Goal: Information Seeking & Learning: Understand process/instructions

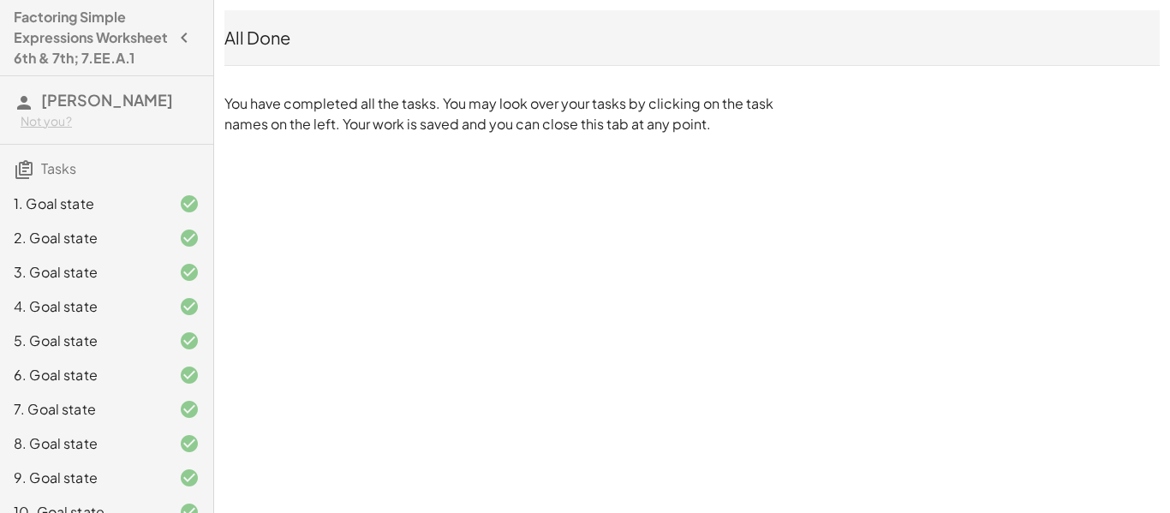
click at [186, 46] on icon "button" at bounding box center [184, 37] width 21 height 21
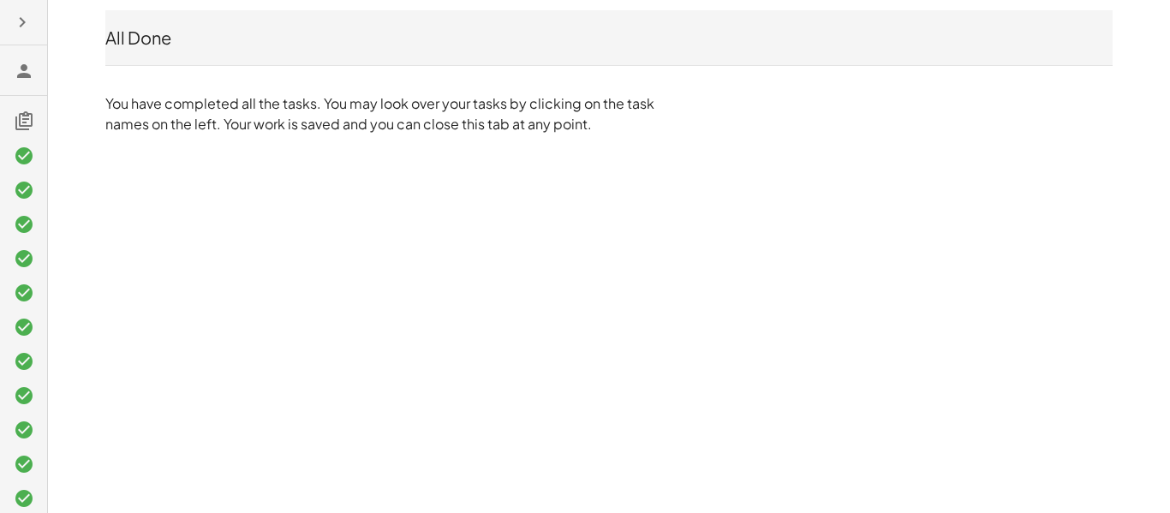
click at [27, 25] on icon "button" at bounding box center [22, 22] width 21 height 21
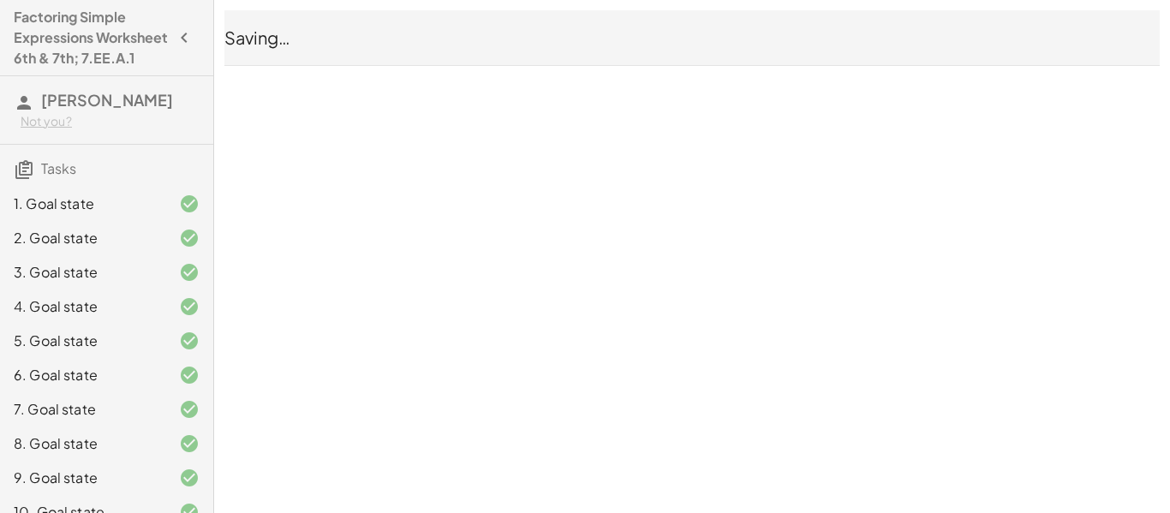
click at [187, 33] on button "button" at bounding box center [184, 37] width 31 height 31
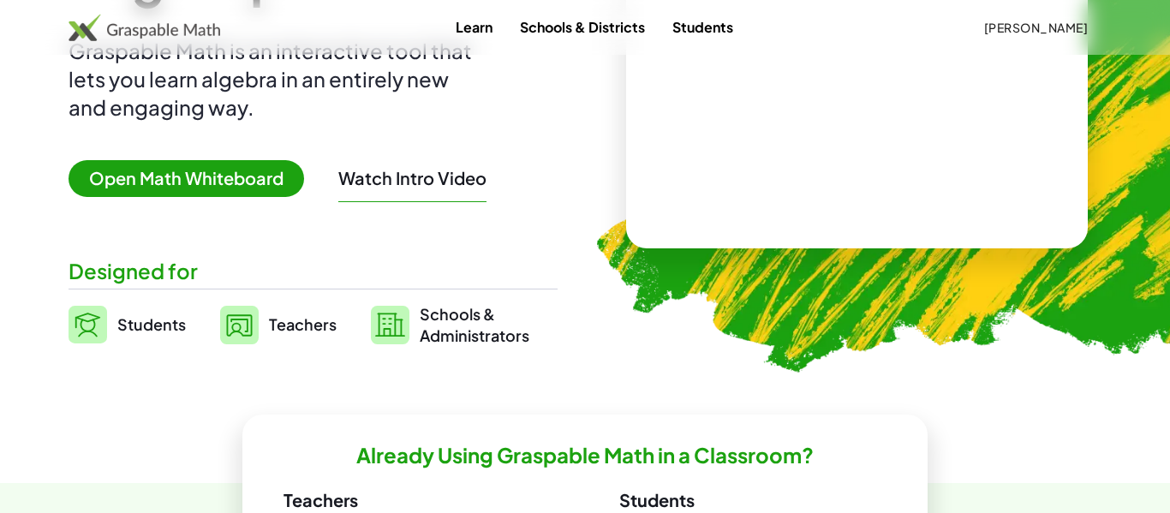
scroll to position [221, 0]
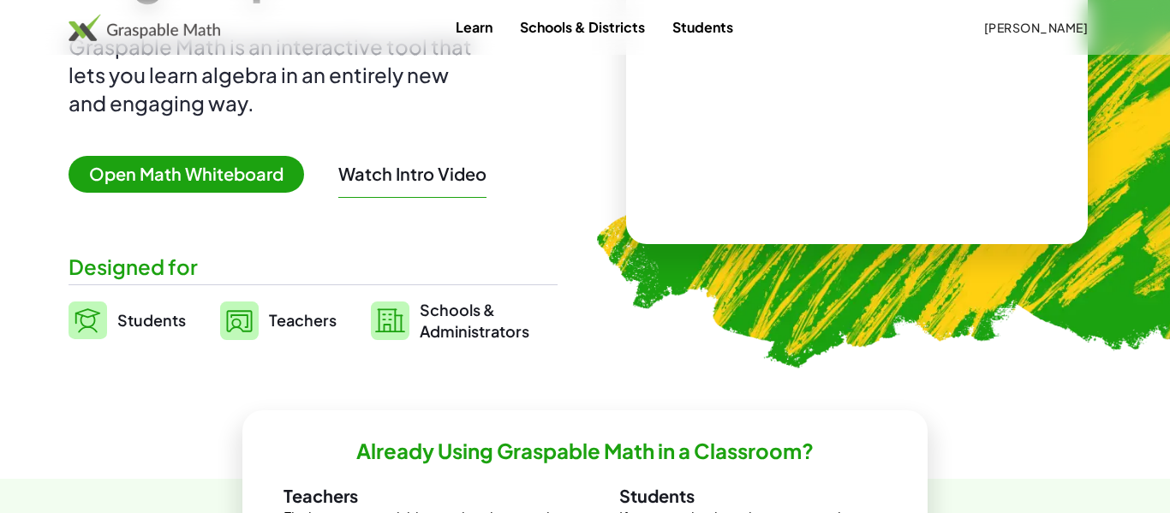
click at [644, 98] on div at bounding box center [857, 108] width 462 height 271
click at [212, 177] on span "Open Math Whiteboard" at bounding box center [185, 174] width 235 height 37
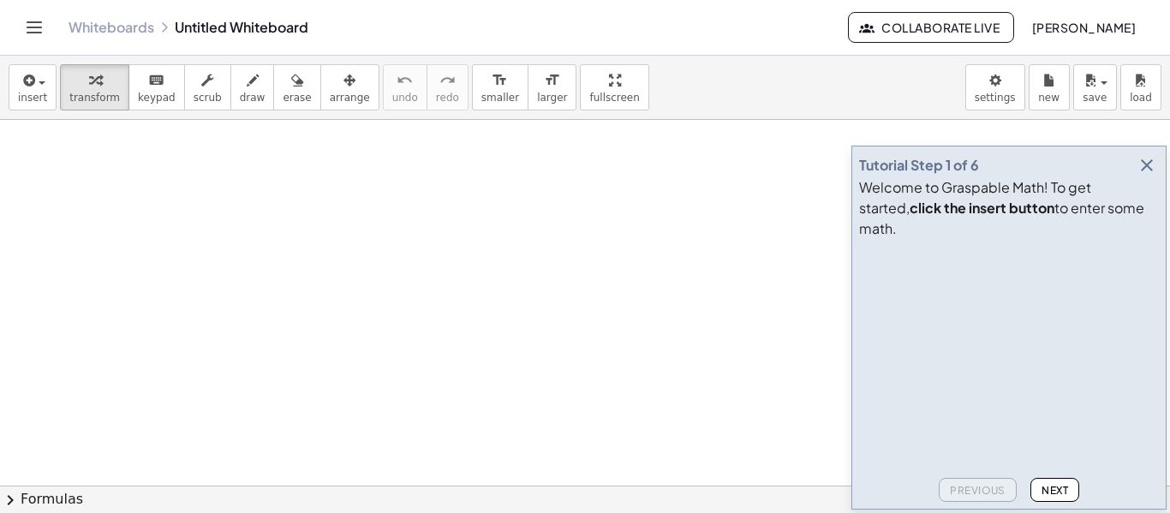
click at [1152, 173] on button "button" at bounding box center [1146, 165] width 24 height 24
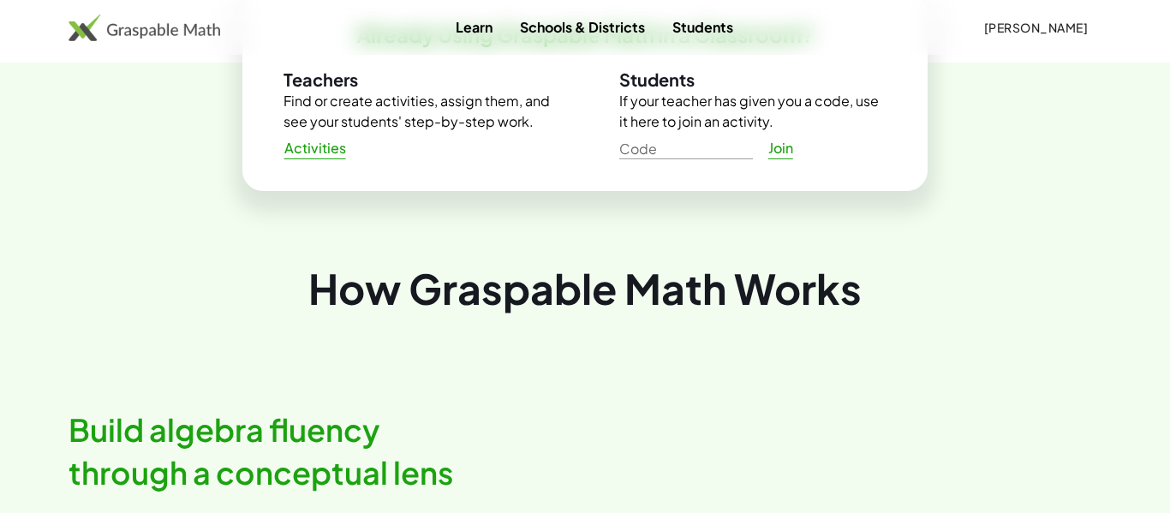
scroll to position [639, 0]
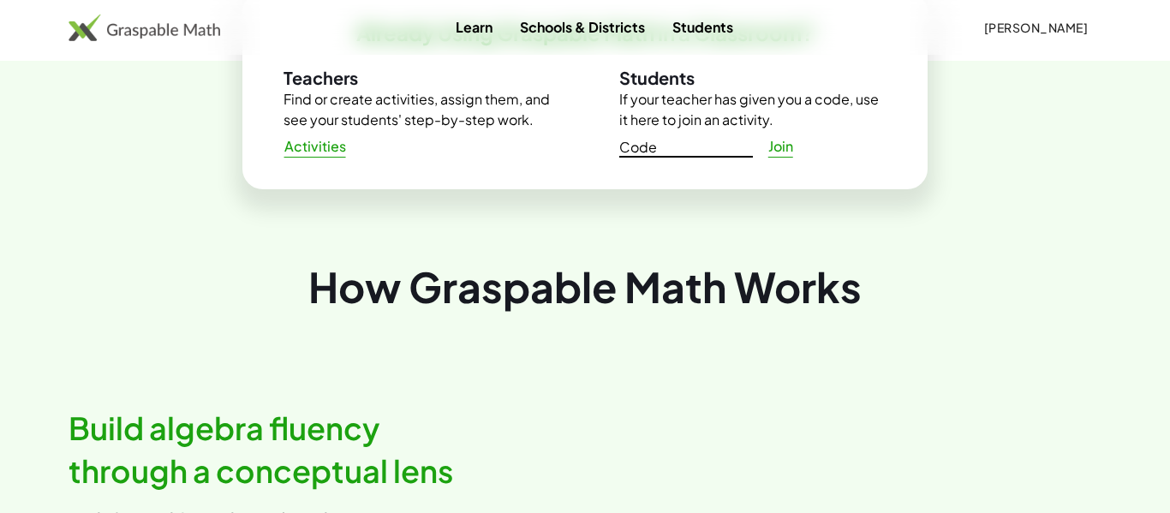
click at [651, 153] on input "Code" at bounding box center [686, 143] width 134 height 27
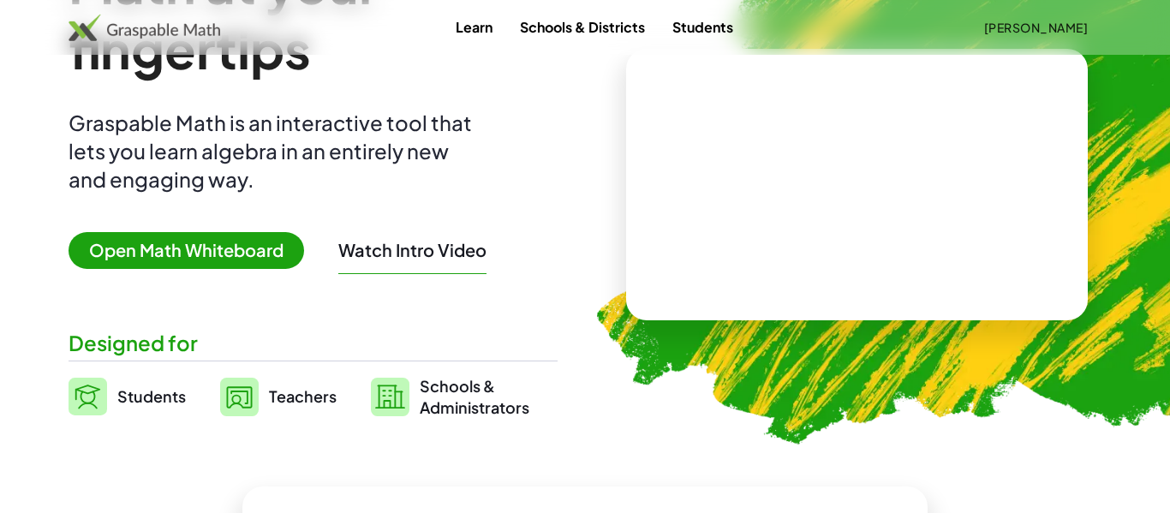
scroll to position [0, 0]
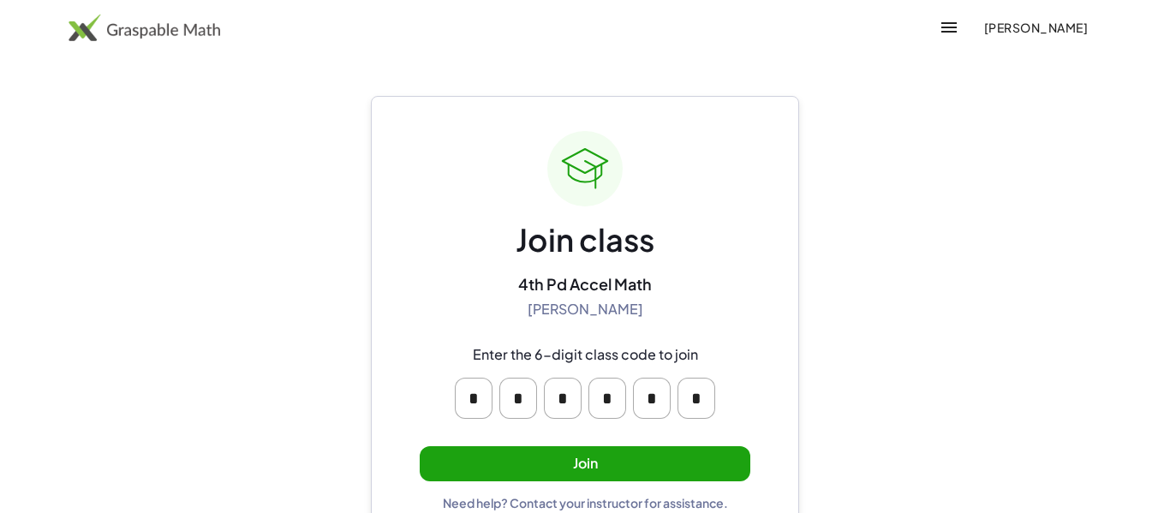
click at [487, 456] on button "Join" at bounding box center [585, 463] width 331 height 35
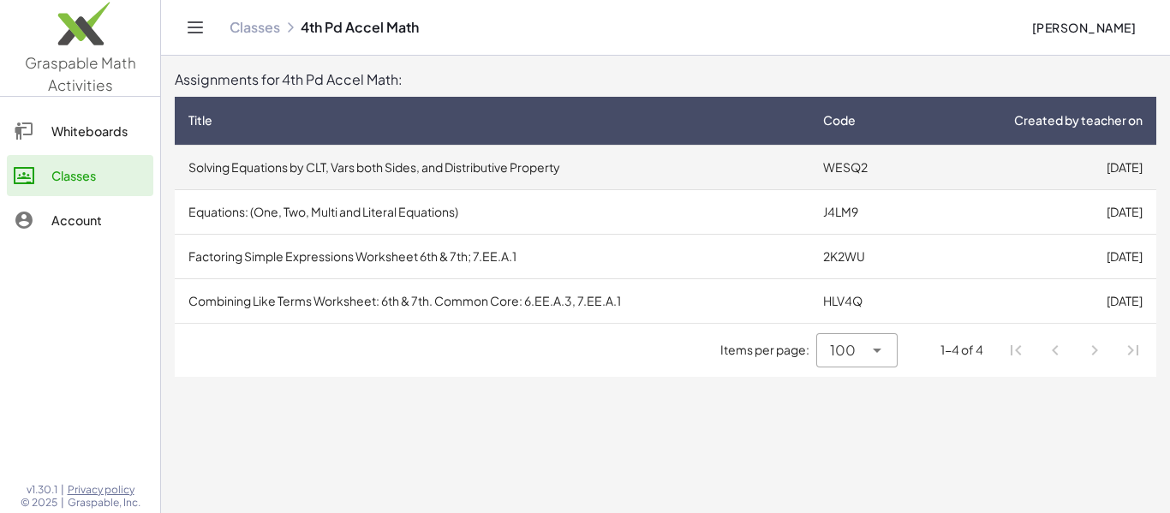
click at [422, 182] on td "Solving Equations by CLT, Vars both Sides, and Distributive Property" at bounding box center [492, 167] width 634 height 45
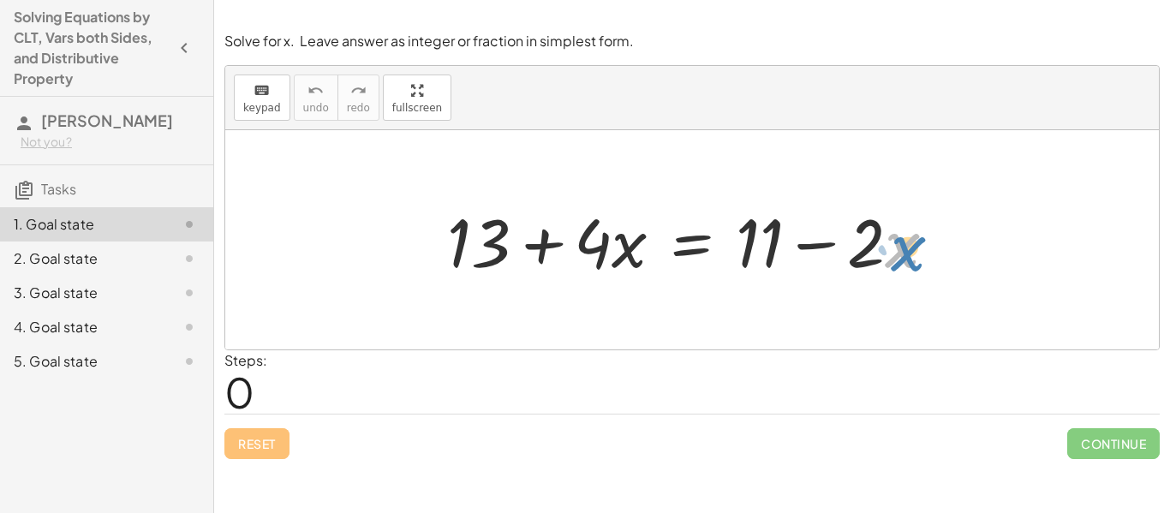
click at [886, 256] on div at bounding box center [698, 240] width 520 height 88
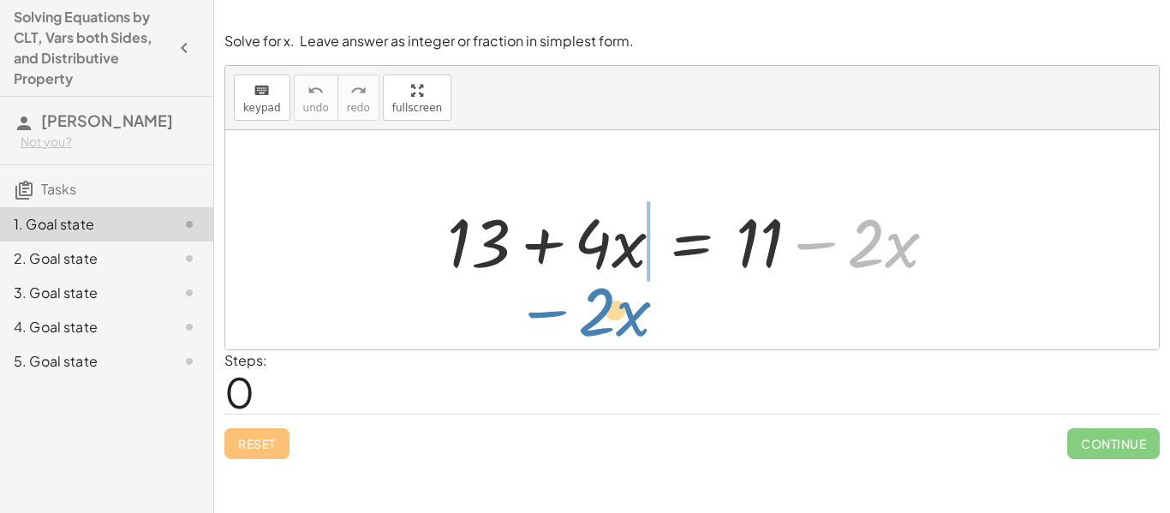
drag, startPoint x: 828, startPoint y: 247, endPoint x: 563, endPoint y: 314, distance: 273.9
click at [563, 314] on div "− · 2 · x + 13 + · 4 · x = + 11 − · 2 · x" at bounding box center [691, 239] width 933 height 219
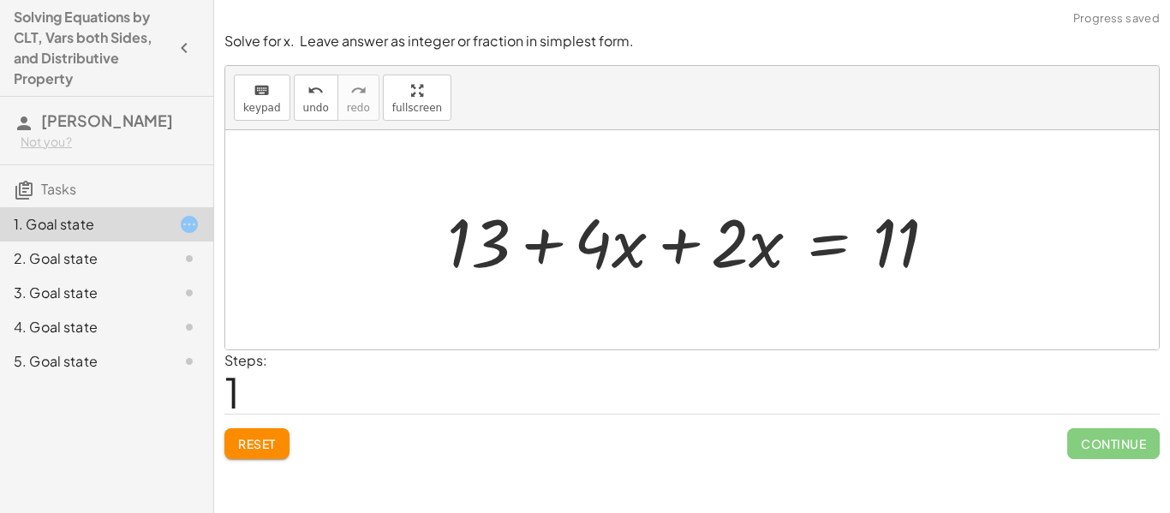
click at [660, 252] on div at bounding box center [698, 240] width 520 height 88
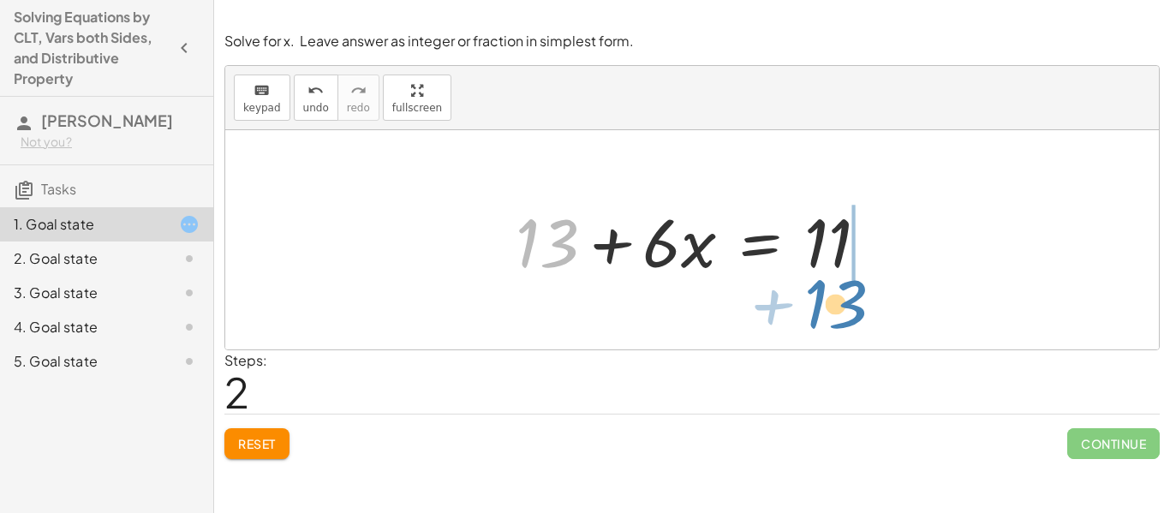
drag, startPoint x: 527, startPoint y: 227, endPoint x: 814, endPoint y: 288, distance: 294.0
click at [814, 288] on div "+ 13 + · 4 · x = + 11 − · 2 · x + 13 + · 4 · x + · 2 · x = 11 + 13 + 13 + · x =…" at bounding box center [692, 240] width 405 height 97
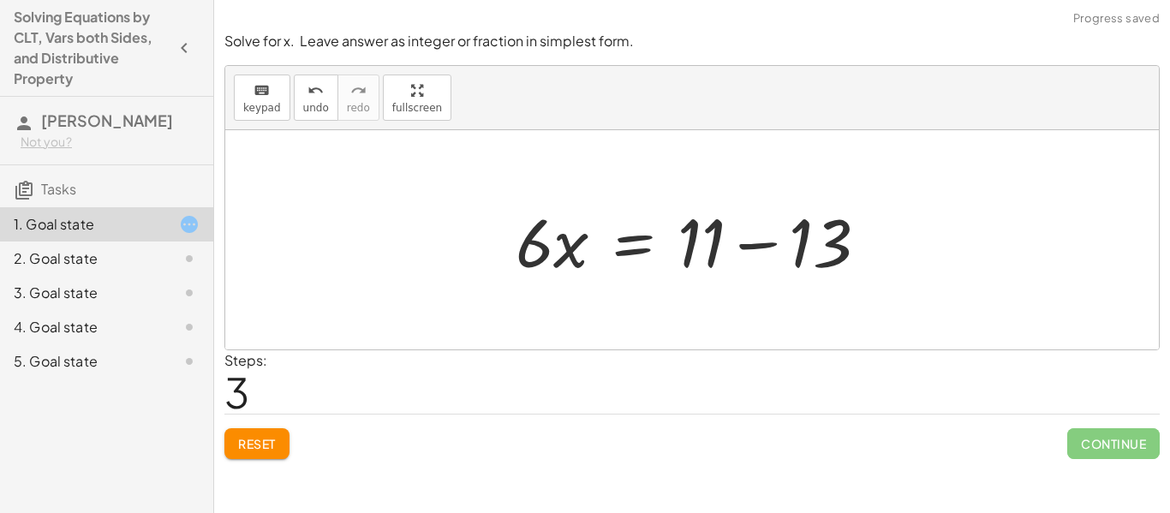
click at [768, 249] on div at bounding box center [699, 240] width 384 height 88
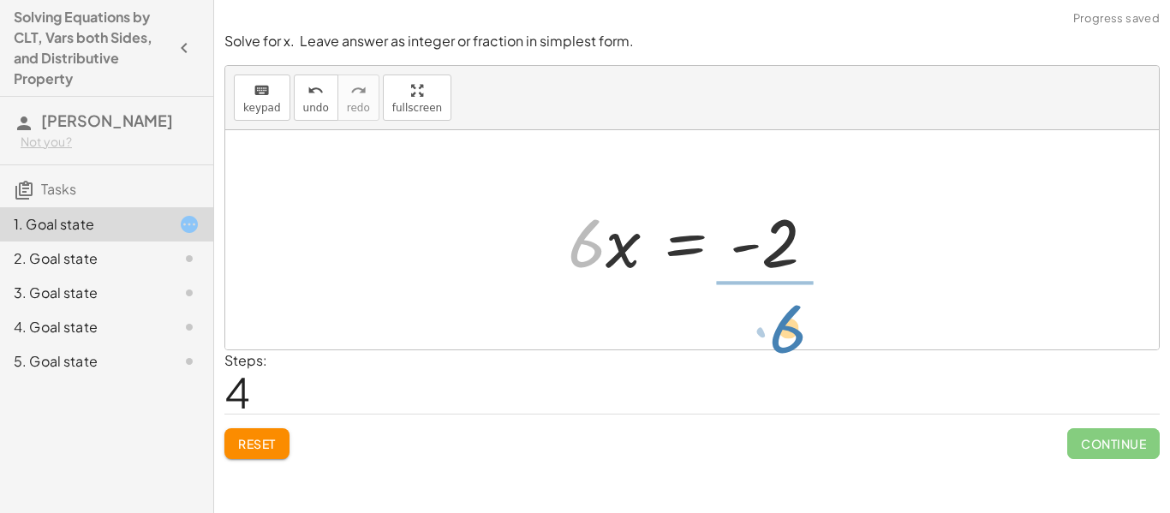
drag, startPoint x: 585, startPoint y: 245, endPoint x: 783, endPoint y: 325, distance: 214.3
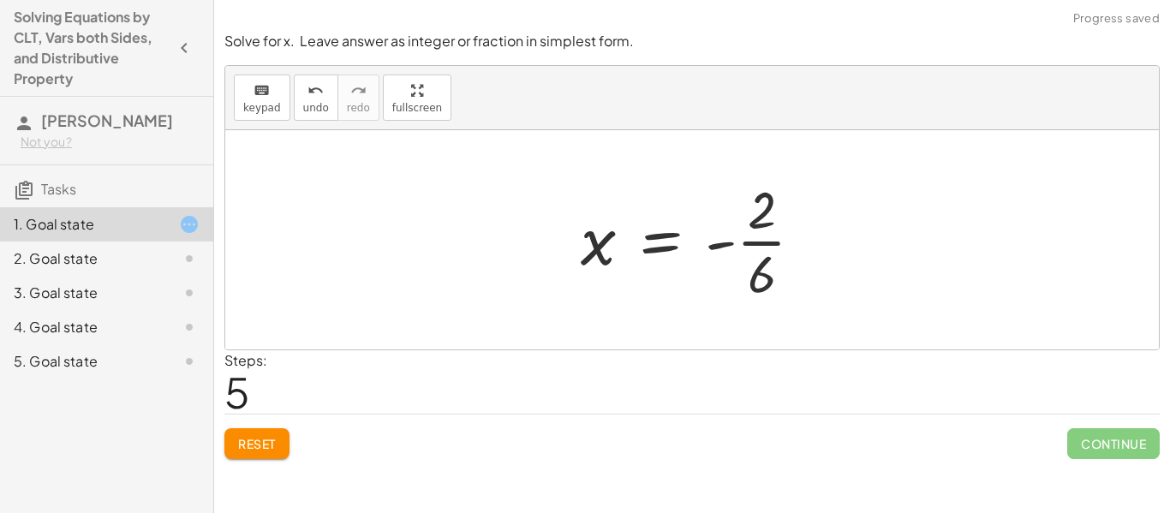
click at [786, 267] on div at bounding box center [698, 240] width 253 height 132
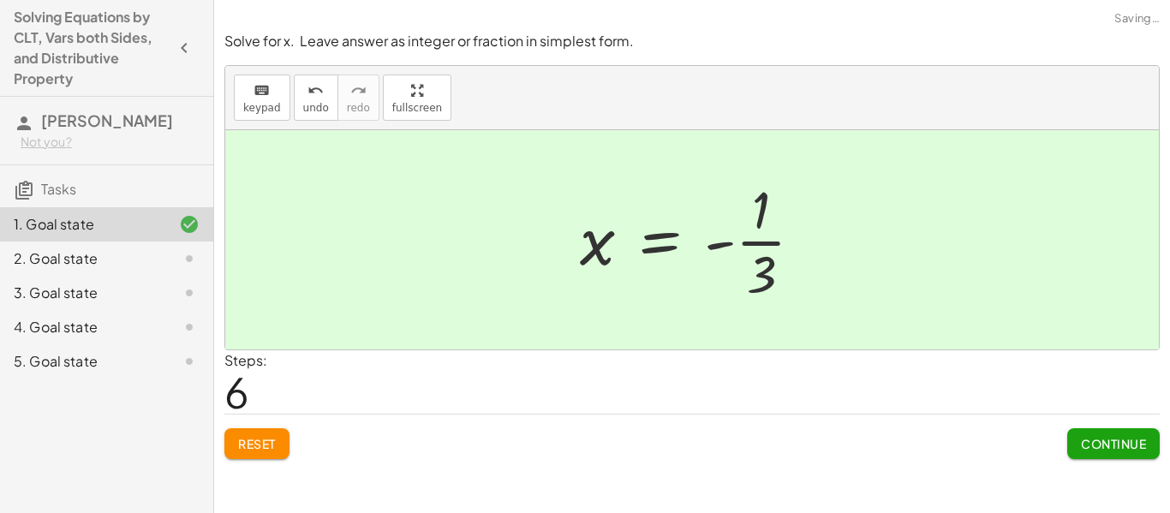
click at [1083, 443] on span "Continue" at bounding box center [1113, 443] width 65 height 15
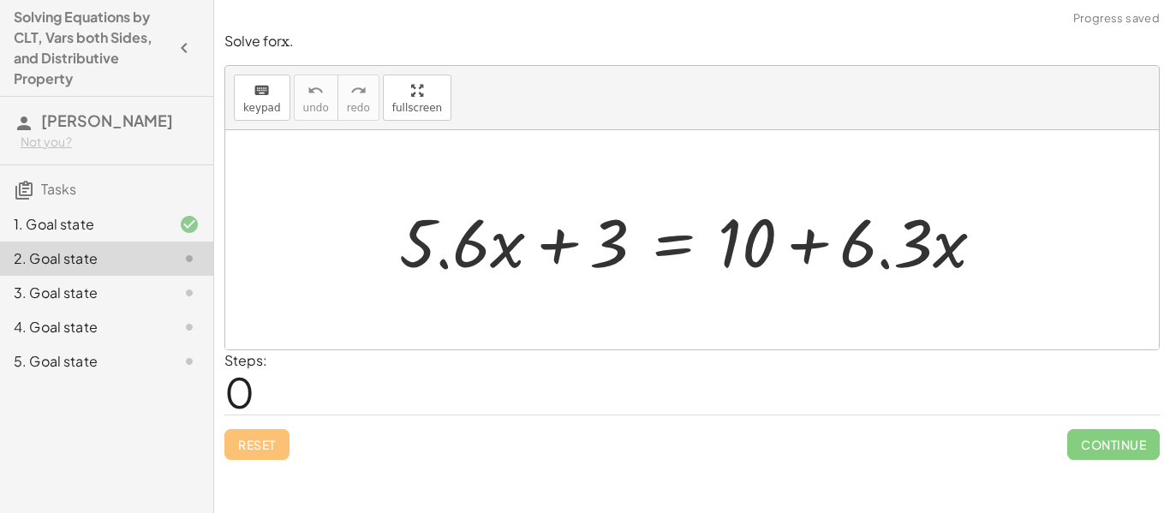
click at [494, 248] on div at bounding box center [698, 240] width 616 height 88
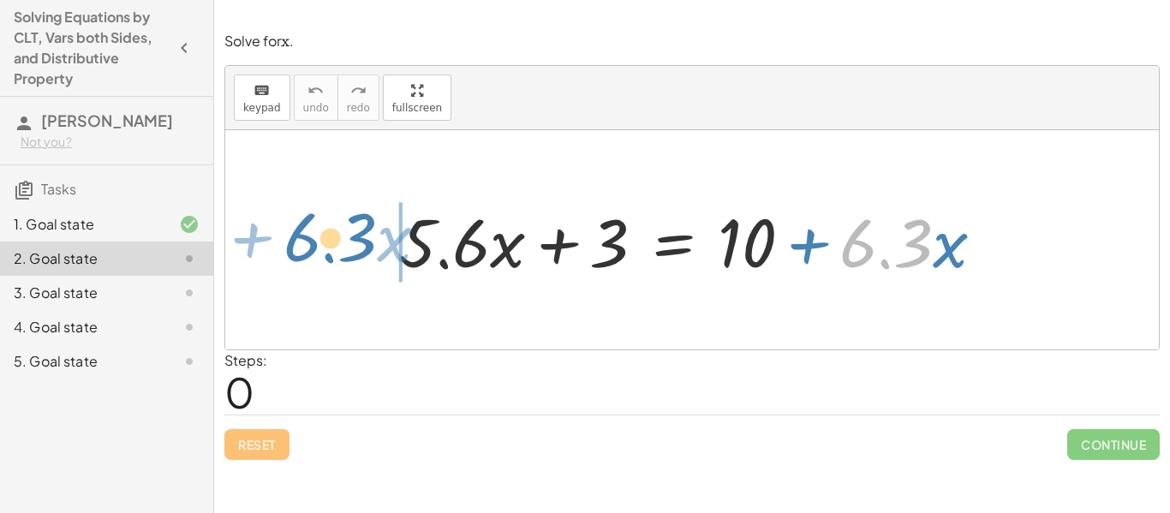
drag, startPoint x: 908, startPoint y: 245, endPoint x: 352, endPoint y: 239, distance: 555.7
click at [352, 239] on div "· 6.3 + · x + · 5.6 · x + 3 = + 10 + · 6.3 · x" at bounding box center [691, 239] width 933 height 219
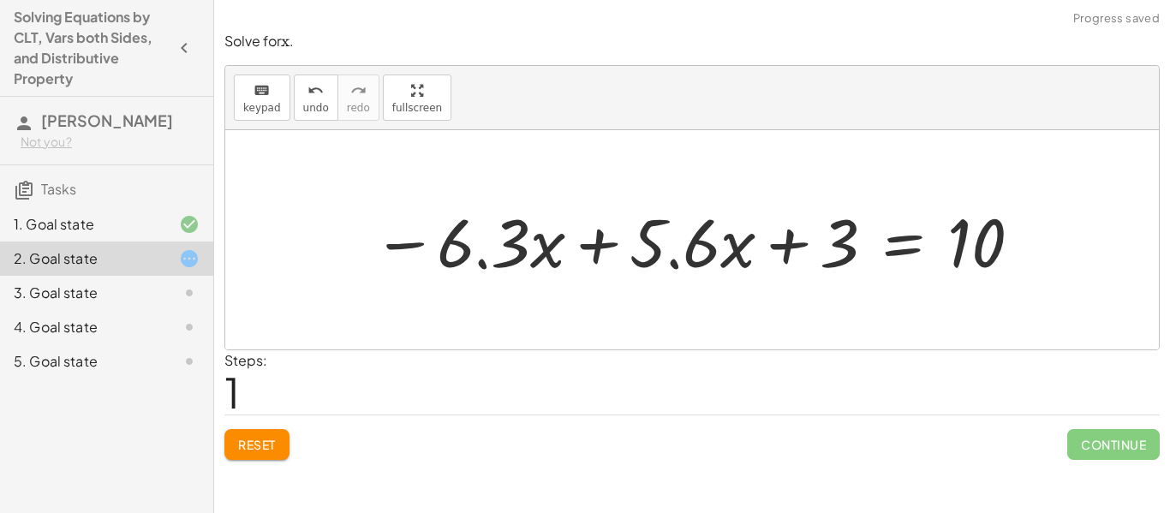
click at [563, 241] on div at bounding box center [698, 240] width 669 height 88
click at [588, 244] on div at bounding box center [698, 240] width 669 height 88
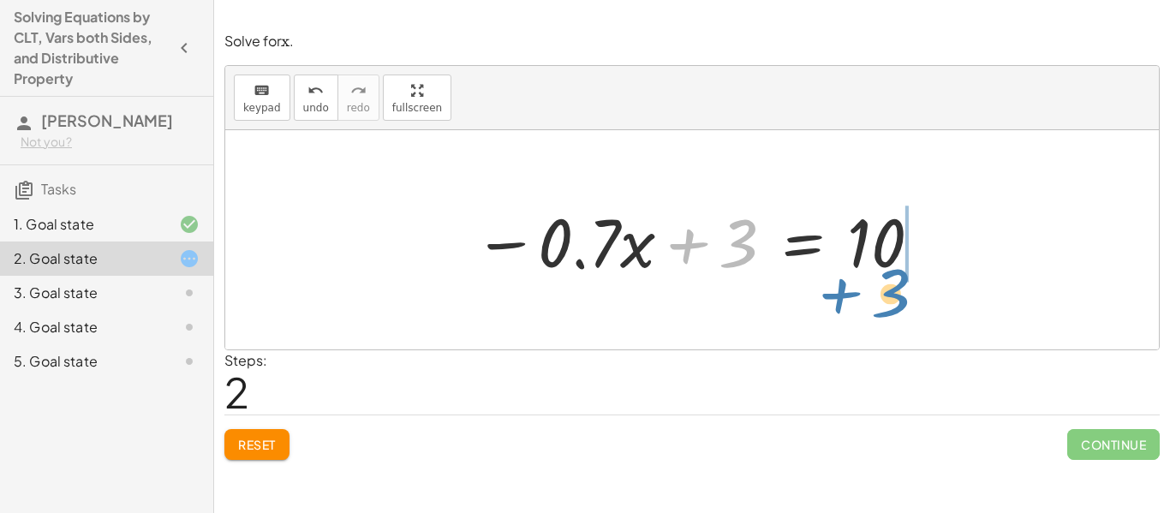
drag, startPoint x: 743, startPoint y: 252, endPoint x: 897, endPoint y: 301, distance: 161.9
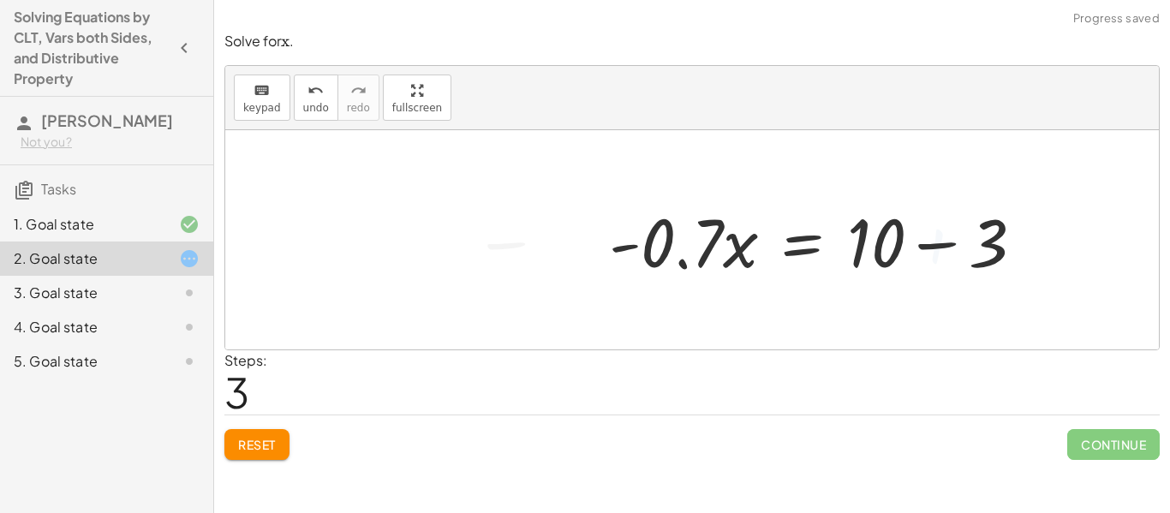
click at [901, 263] on div at bounding box center [823, 240] width 446 height 88
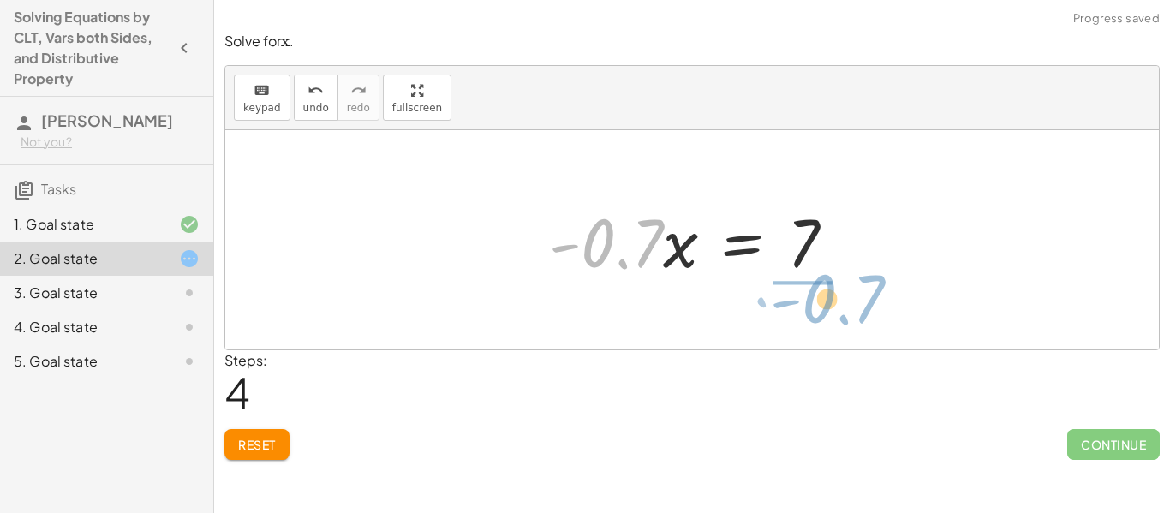
drag, startPoint x: 619, startPoint y: 246, endPoint x: 837, endPoint y: 305, distance: 225.4
click at [837, 305] on div "+ · 5.6 · x + 3 = + 10 + · 6.3 · x − · 6.3 · x + · 5.6 · x + 3 = 10 − · 0.7 · x…" at bounding box center [691, 239] width 933 height 219
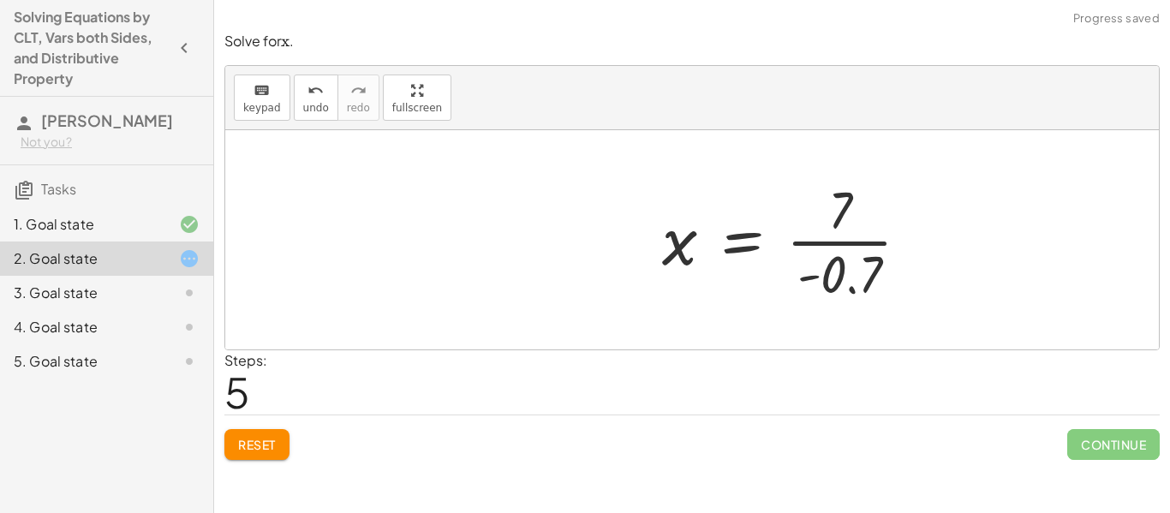
click at [856, 241] on div "+ · 5.6 · x + 3 = + 10 + · 6.3 · x − · 6.3 · x + · 5.6 · x + 3 = 10 − · 0.7 · x…" at bounding box center [786, 240] width 300 height 140
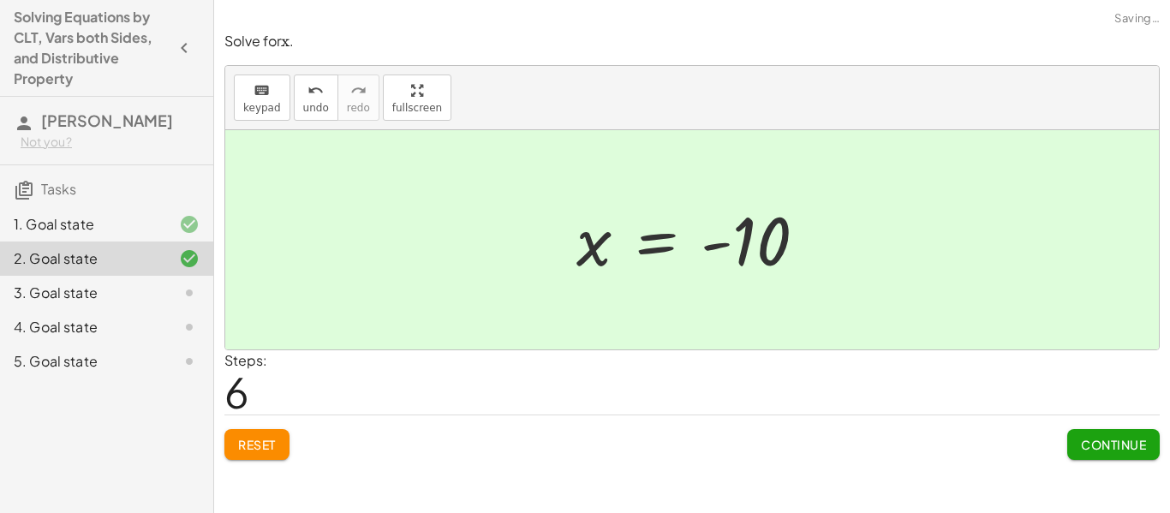
click at [1093, 450] on span "Continue" at bounding box center [1113, 444] width 65 height 15
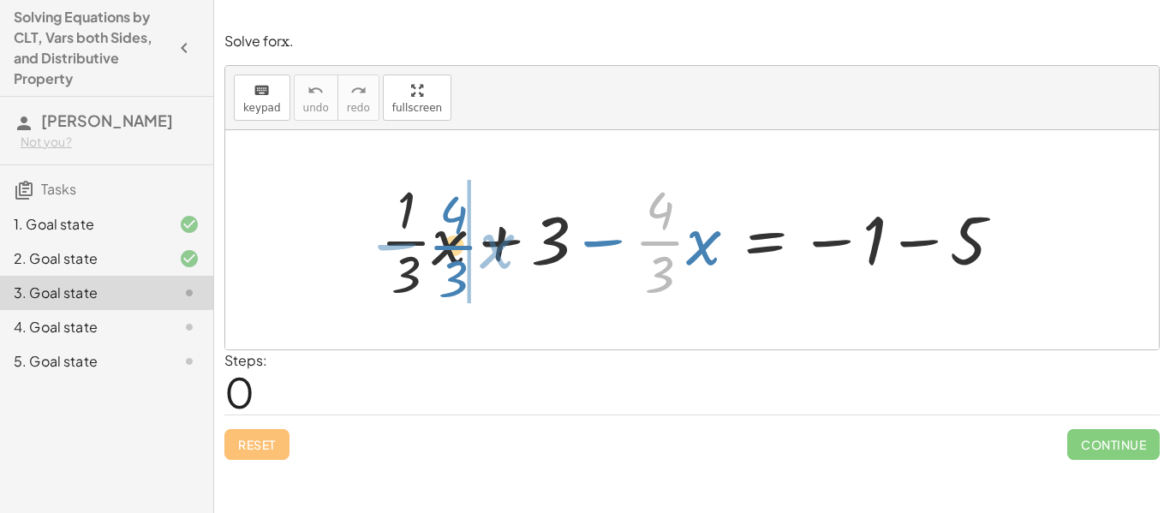
drag, startPoint x: 676, startPoint y: 242, endPoint x: 472, endPoint y: 247, distance: 203.8
click at [472, 247] on div at bounding box center [698, 240] width 653 height 132
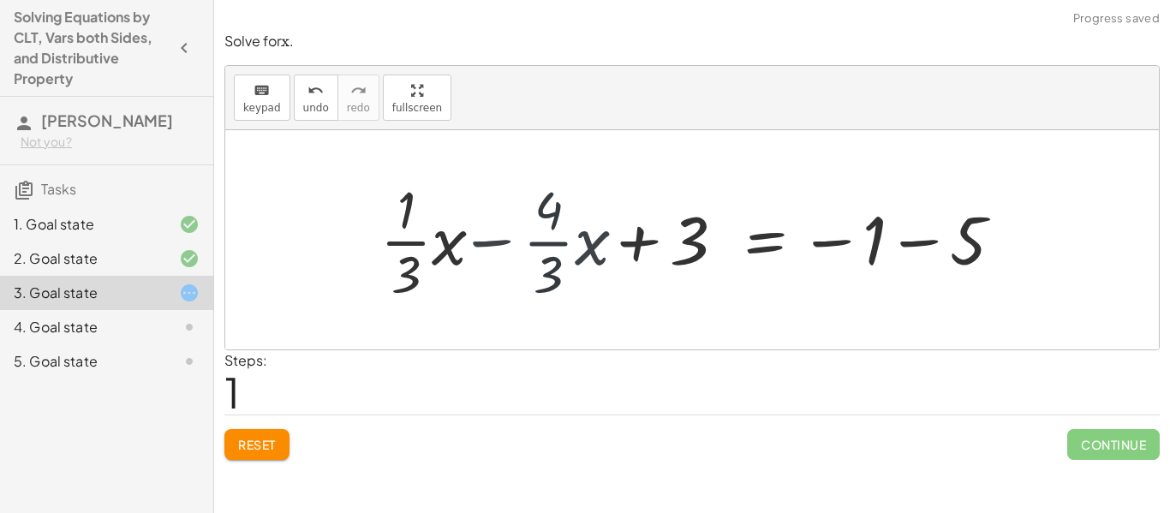
click at [467, 246] on div at bounding box center [698, 240] width 653 height 132
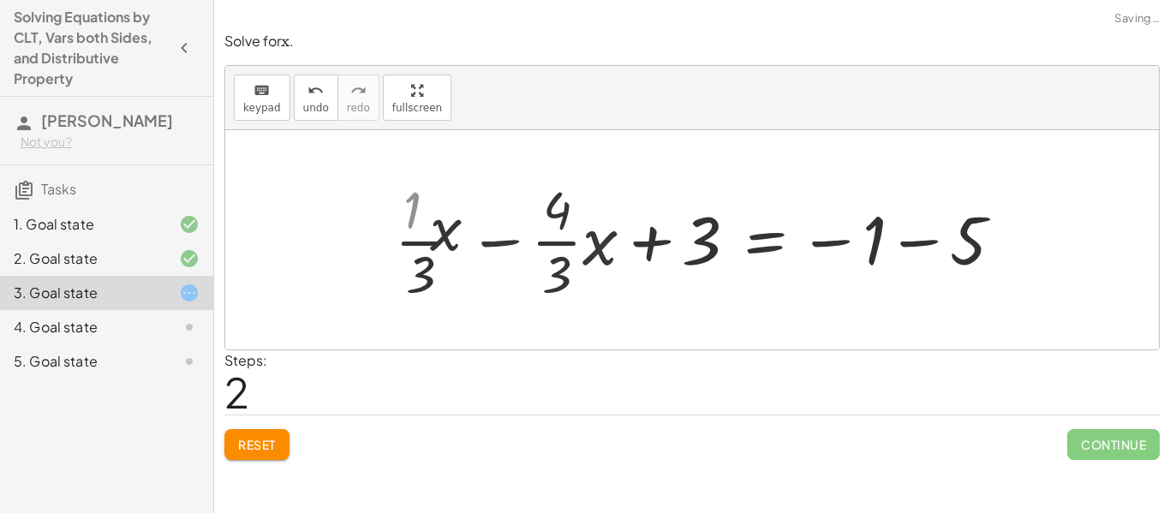
click at [476, 247] on div at bounding box center [716, 240] width 618 height 132
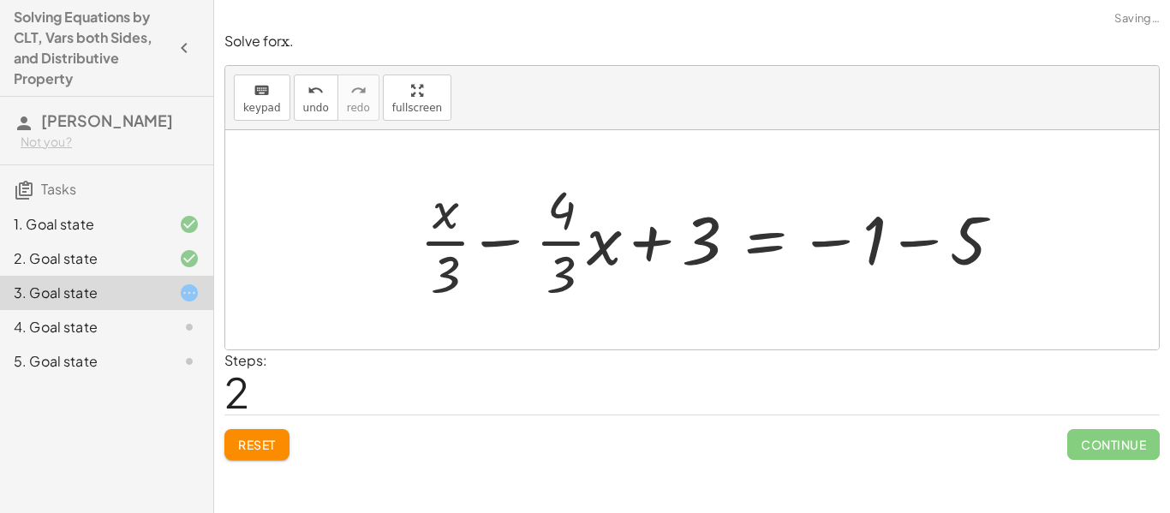
click at [497, 245] on div at bounding box center [716, 240] width 618 height 132
click at [258, 448] on span "Reset" at bounding box center [257, 444] width 38 height 15
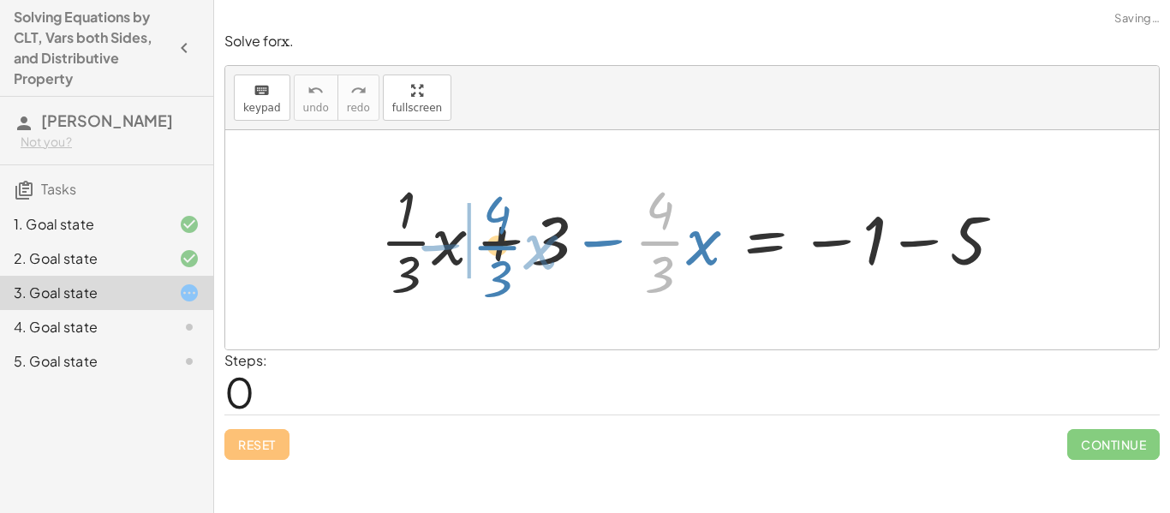
drag, startPoint x: 662, startPoint y: 246, endPoint x: 499, endPoint y: 250, distance: 162.7
click at [499, 250] on div at bounding box center [698, 240] width 653 height 132
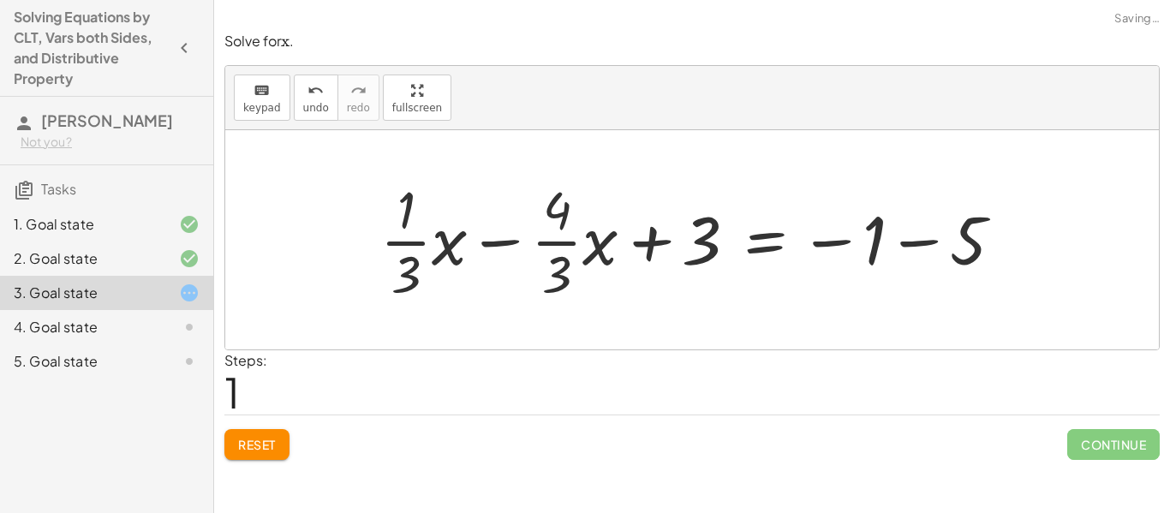
click at [497, 241] on div at bounding box center [698, 240] width 653 height 132
click at [515, 269] on div at bounding box center [698, 240] width 653 height 132
click at [561, 276] on div at bounding box center [698, 240] width 653 height 132
click at [557, 248] on div at bounding box center [698, 240] width 653 height 132
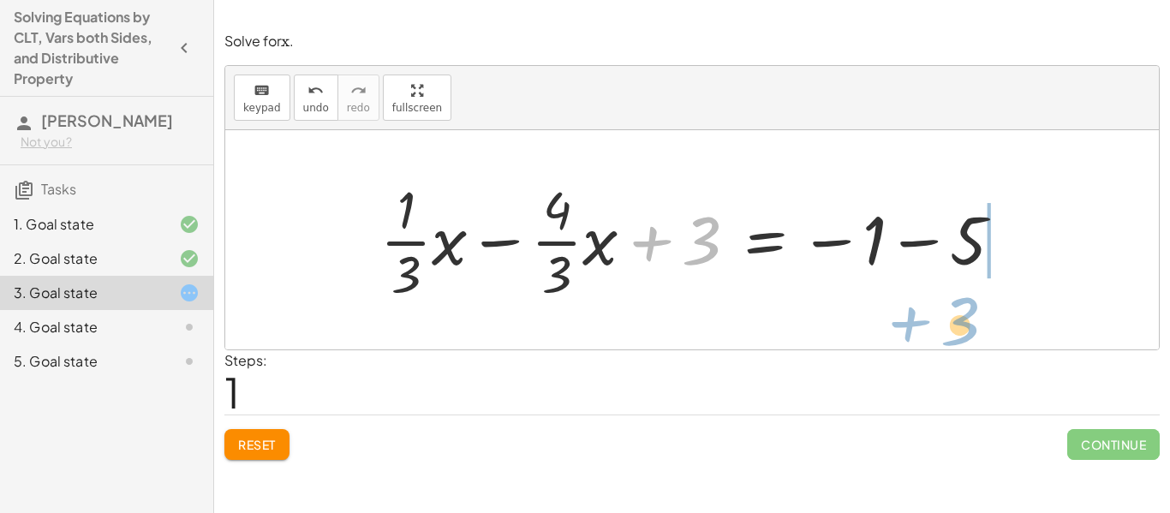
drag, startPoint x: 693, startPoint y: 239, endPoint x: 939, endPoint y: 315, distance: 258.1
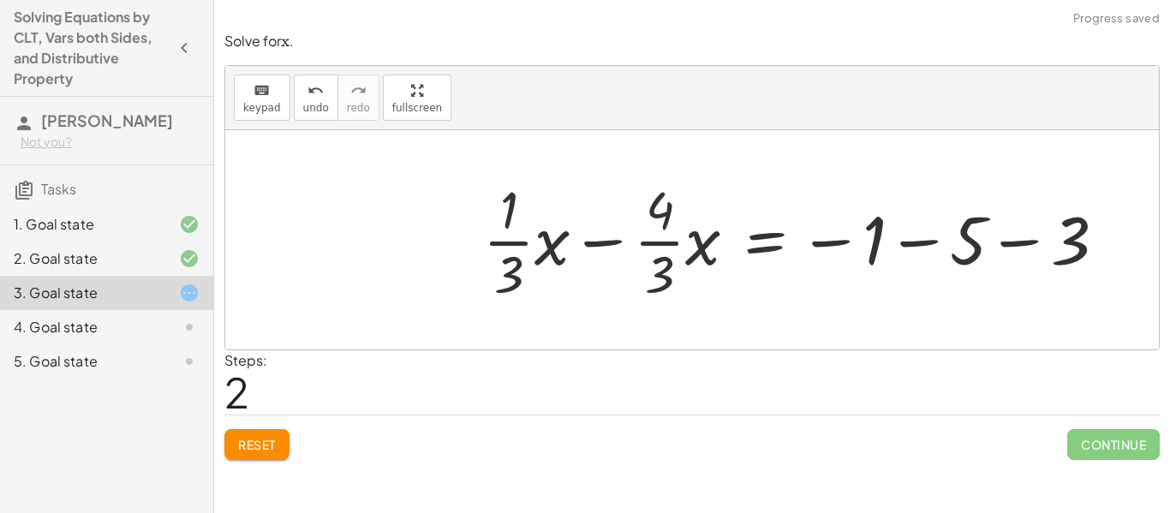
click at [945, 251] on div at bounding box center [800, 240] width 653 height 132
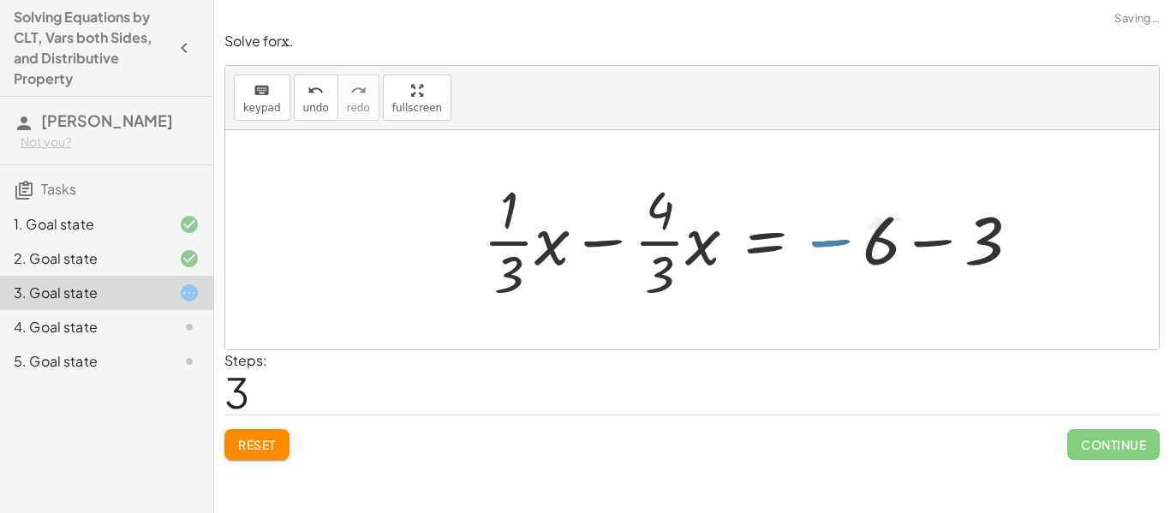
click at [945, 251] on div at bounding box center [757, 240] width 567 height 132
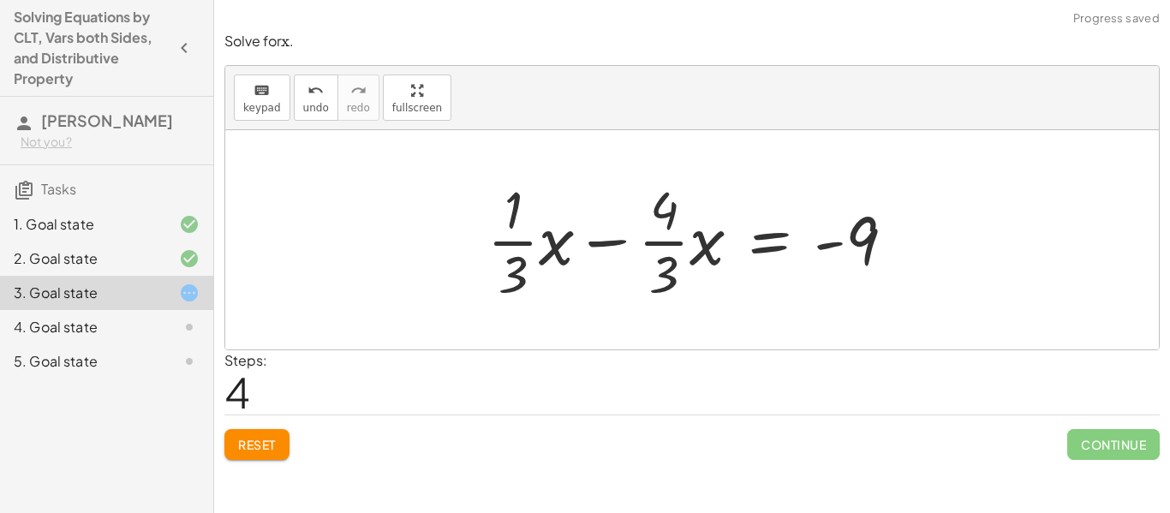
click at [641, 241] on div at bounding box center [698, 240] width 438 height 132
click at [619, 242] on div at bounding box center [698, 240] width 438 height 132
click at [609, 237] on div at bounding box center [698, 240] width 438 height 132
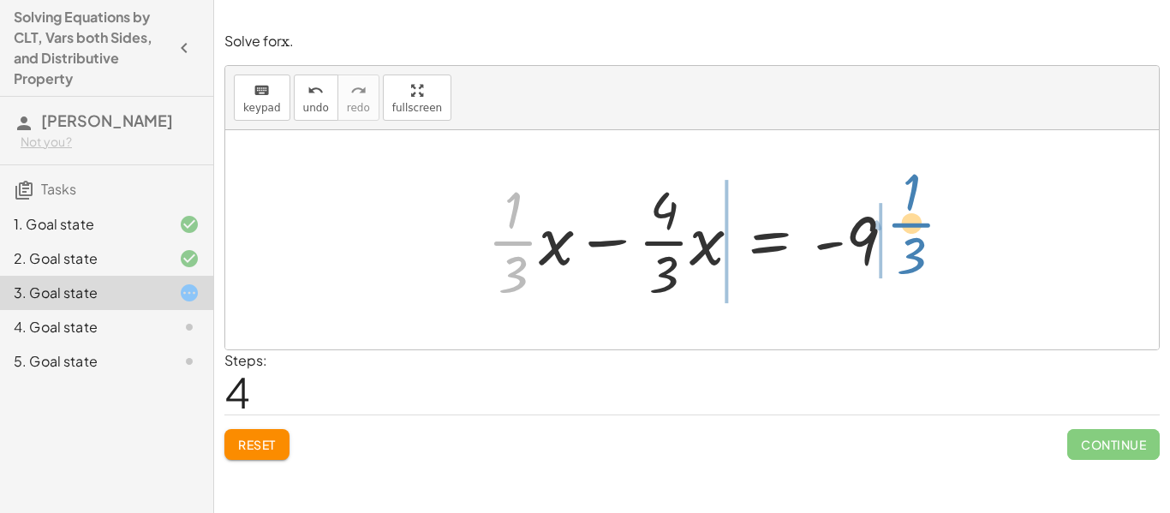
drag, startPoint x: 522, startPoint y: 253, endPoint x: 920, endPoint y: 235, distance: 398.5
click at [920, 235] on div "+ · · 1 · 3 · x + 3 − · · 4 · 3 · x = − 1 − 5 + · · 1 · 3 · x − · · 4 · 3 · x +…" at bounding box center [692, 240] width 460 height 140
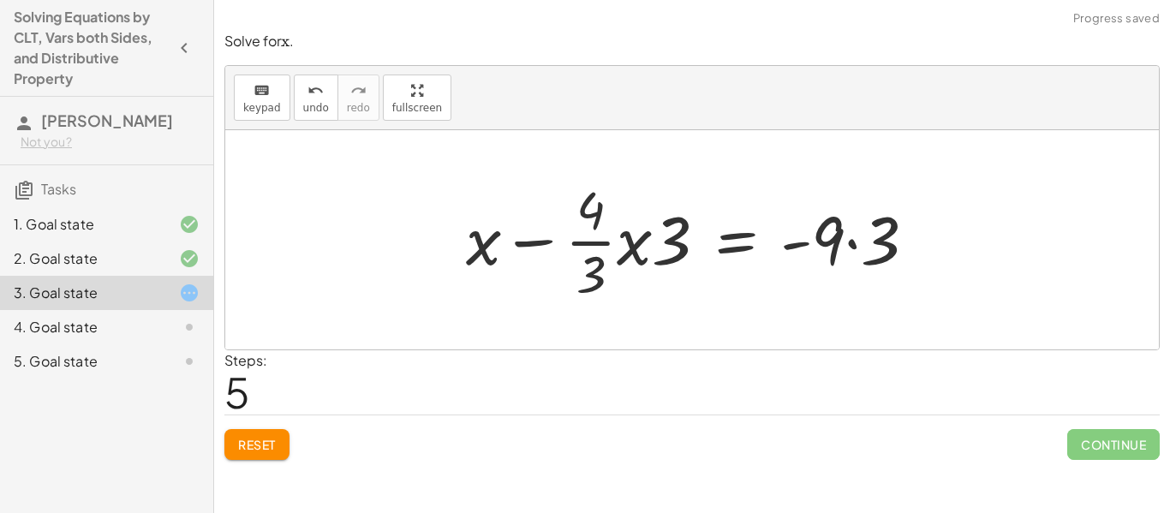
click at [674, 250] on div at bounding box center [697, 240] width 481 height 132
click at [533, 228] on div at bounding box center [697, 240] width 481 height 132
click at [547, 238] on div at bounding box center [697, 240] width 481 height 132
click at [240, 440] on span "Reset" at bounding box center [257, 444] width 38 height 15
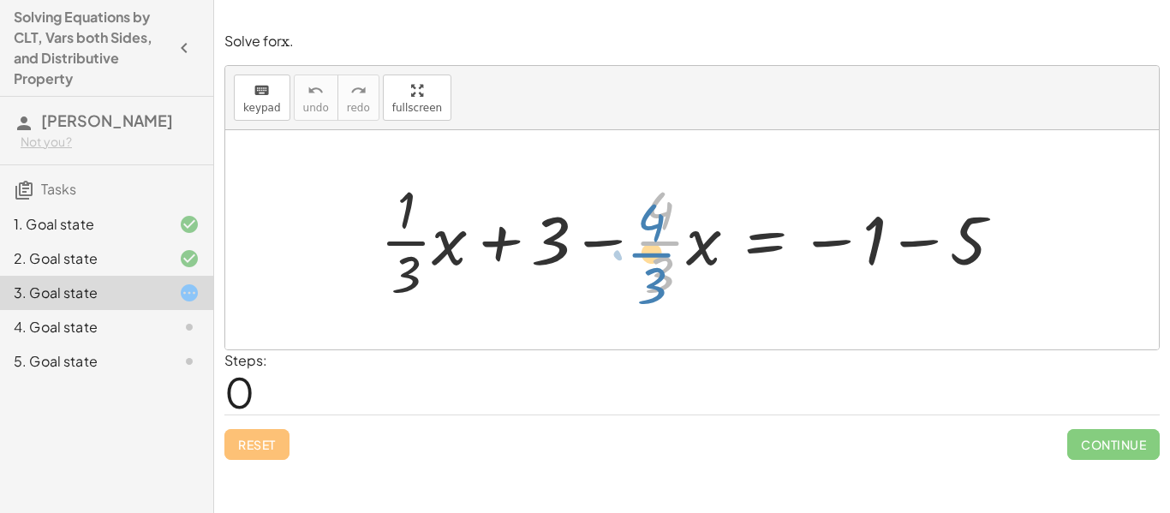
drag, startPoint x: 663, startPoint y: 232, endPoint x: 654, endPoint y: 242, distance: 13.4
click at [654, 242] on div at bounding box center [698, 240] width 653 height 132
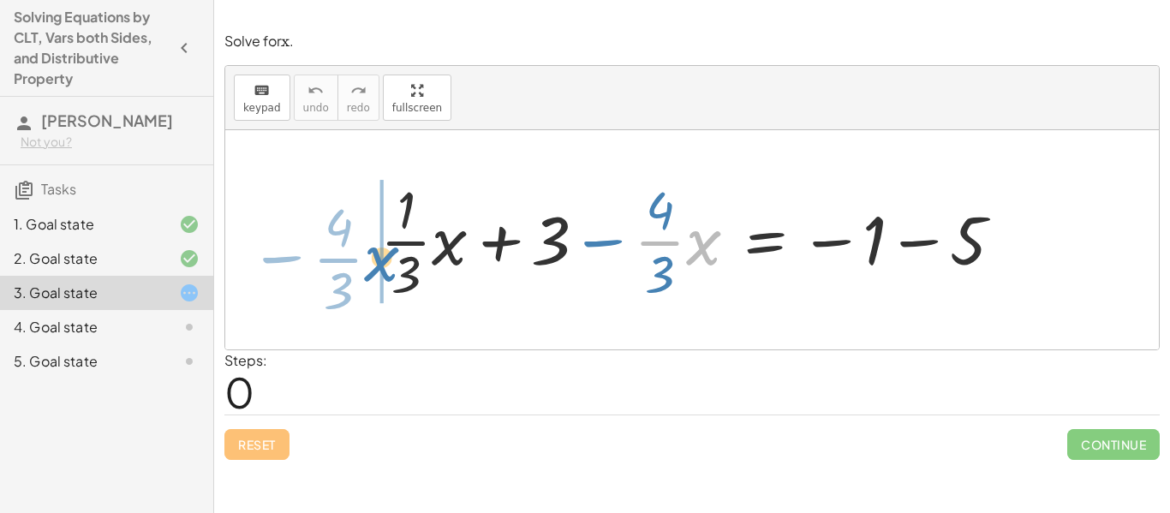
drag, startPoint x: 692, startPoint y: 243, endPoint x: 370, endPoint y: 259, distance: 322.3
click at [370, 259] on div "· x − · · 4 · 3 + · · 1 · 3 · x + 3 − · · 4 · 3 · x = − 1 − 5" at bounding box center [691, 240] width 675 height 140
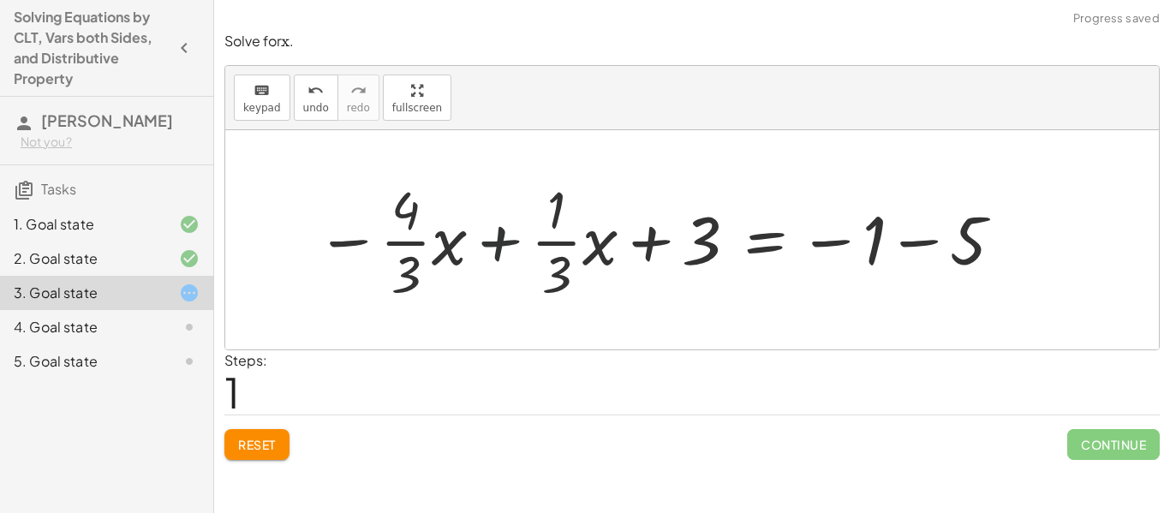
click at [509, 232] on div at bounding box center [660, 240] width 706 height 132
click at [510, 233] on div at bounding box center [660, 240] width 706 height 132
click at [505, 247] on div at bounding box center [660, 240] width 706 height 132
drag, startPoint x: 601, startPoint y: 247, endPoint x: 560, endPoint y: 208, distance: 56.9
click at [560, 208] on div at bounding box center [660, 240] width 706 height 132
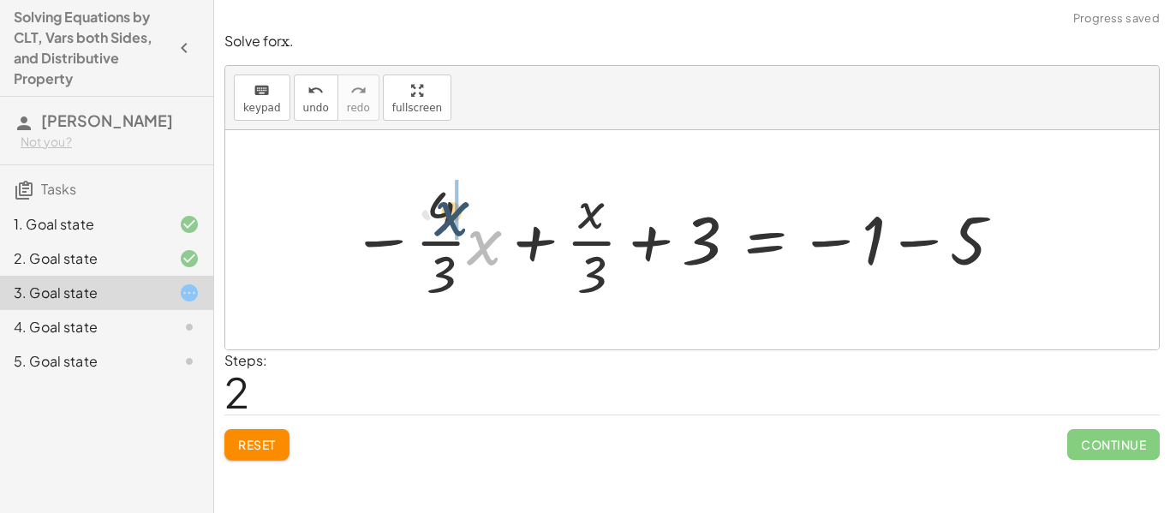
drag, startPoint x: 487, startPoint y: 248, endPoint x: 452, endPoint y: 218, distance: 46.2
click at [452, 218] on div at bounding box center [677, 240] width 670 height 132
click at [471, 277] on div at bounding box center [683, 240] width 661 height 132
click at [574, 247] on div at bounding box center [683, 240] width 661 height 132
click at [558, 245] on div at bounding box center [683, 240] width 661 height 132
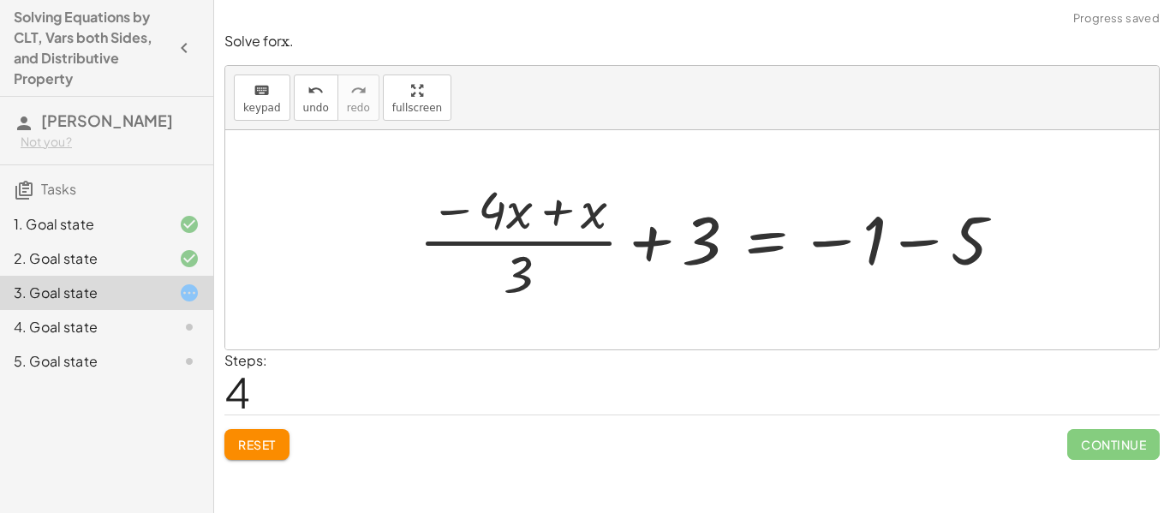
click at [546, 216] on div at bounding box center [718, 240] width 616 height 132
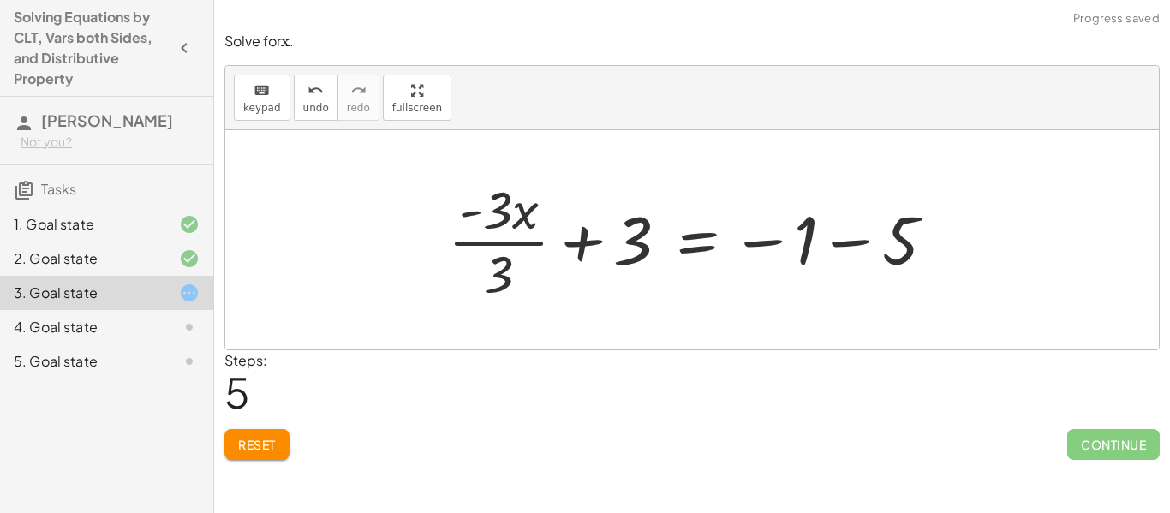
click at [505, 241] on div at bounding box center [697, 240] width 517 height 132
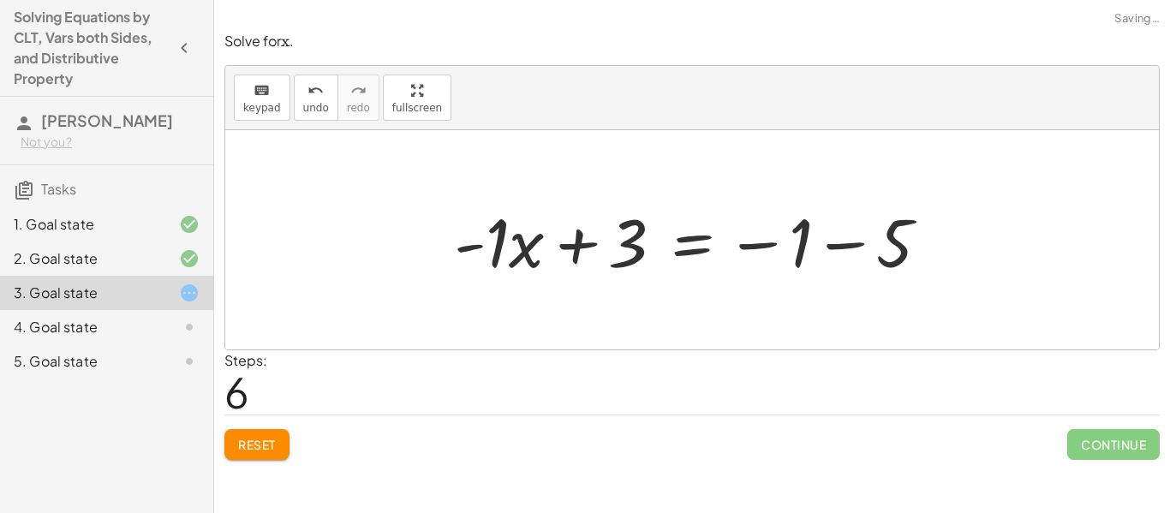
click at [826, 249] on div at bounding box center [698, 240] width 506 height 88
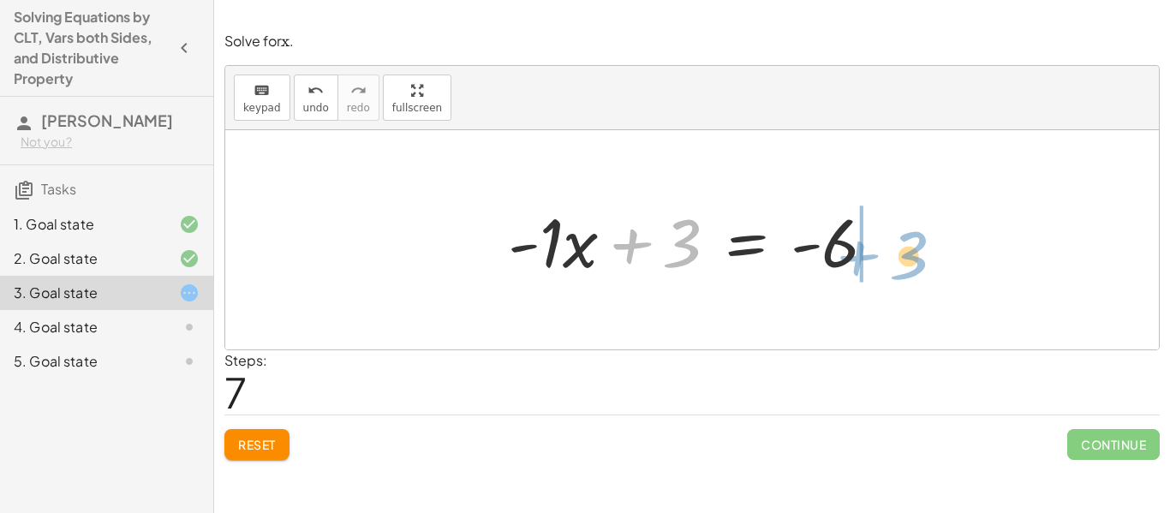
drag, startPoint x: 692, startPoint y: 248, endPoint x: 923, endPoint y: 257, distance: 231.3
click at [923, 257] on div "+ · · 1 · 3 · x + 3 − · · 4 · 3 · x = − 1 − 5 − · · 4 · 3 · x + · · 1 · 3 · x +…" at bounding box center [691, 239] width 933 height 219
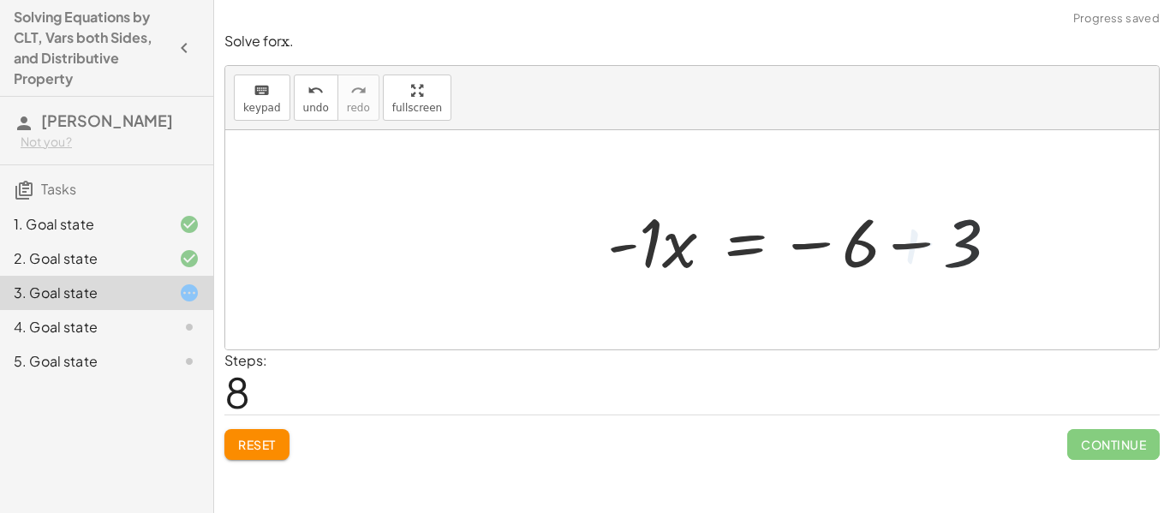
click at [911, 253] on div at bounding box center [812, 240] width 420 height 88
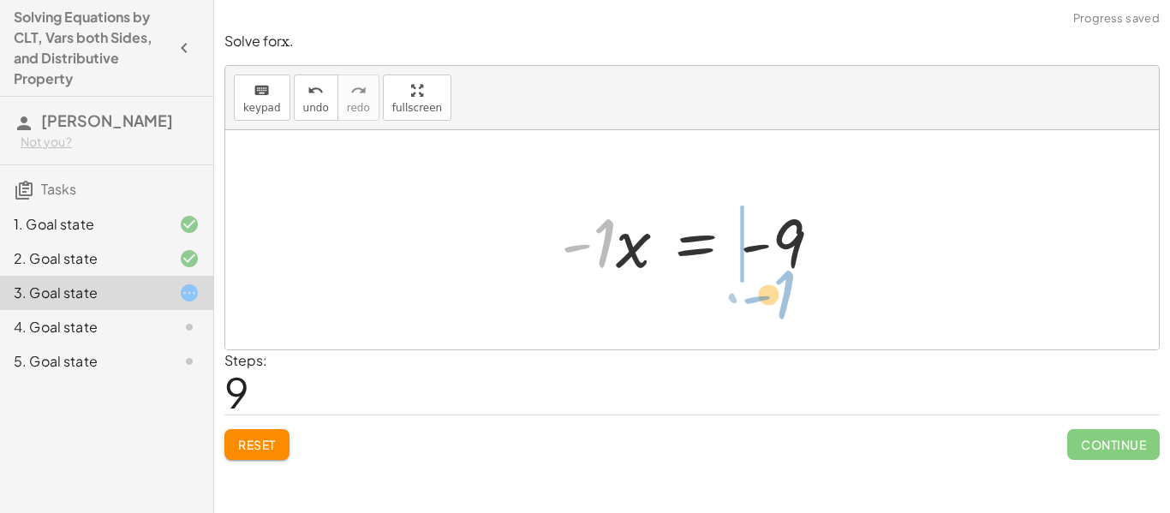
drag, startPoint x: 607, startPoint y: 240, endPoint x: 785, endPoint y: 290, distance: 185.1
click at [785, 290] on div "+ · · 1 · 3 · x + 3 − · · 4 · 3 · x = − 1 − 5 − · · 4 · 3 · x + · · 1 · 3 · x +…" at bounding box center [691, 239] width 933 height 219
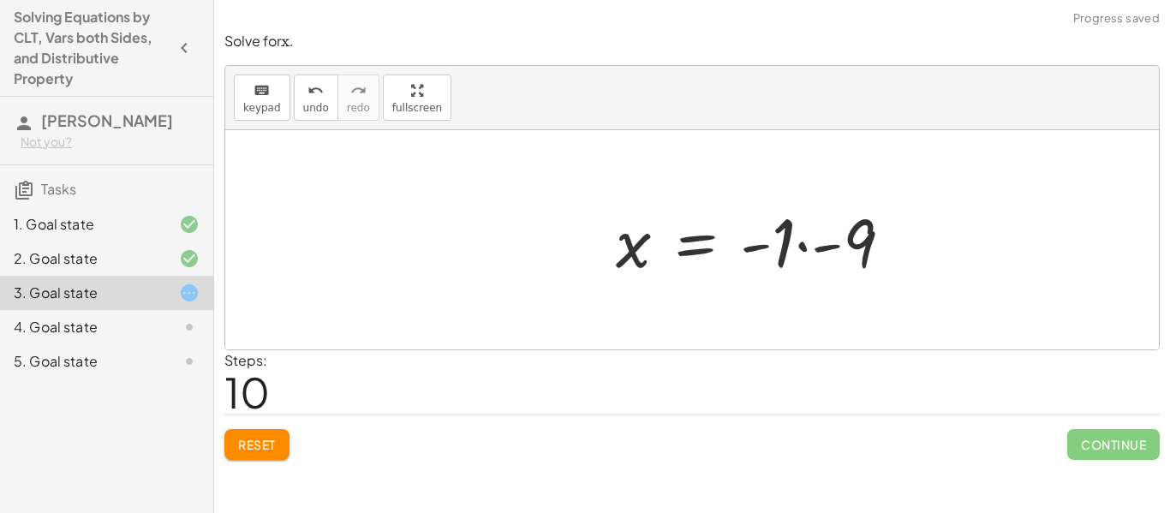
click at [819, 259] on div at bounding box center [760, 240] width 307 height 88
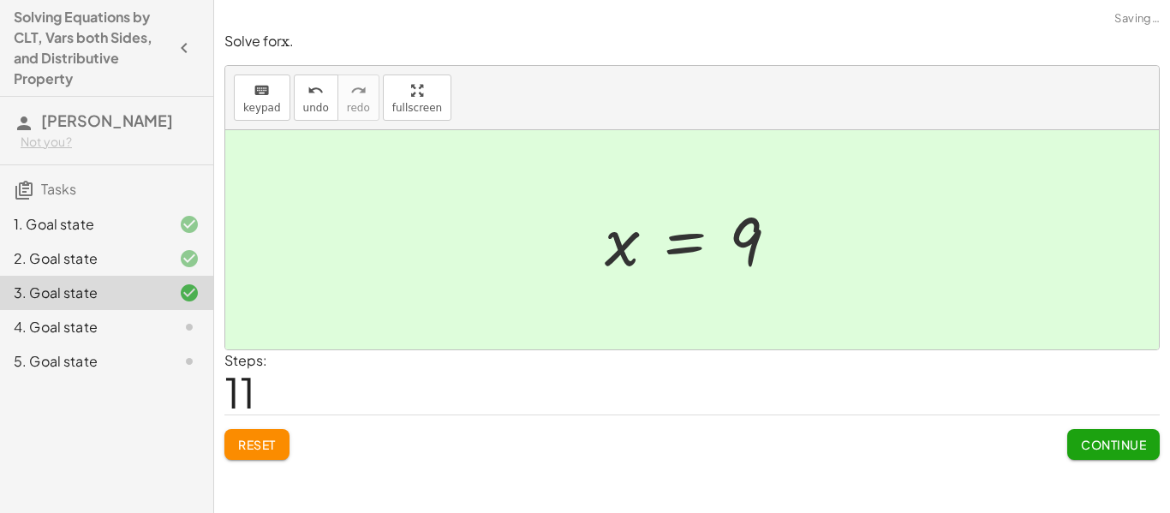
click at [1109, 442] on span "Continue" at bounding box center [1113, 444] width 65 height 15
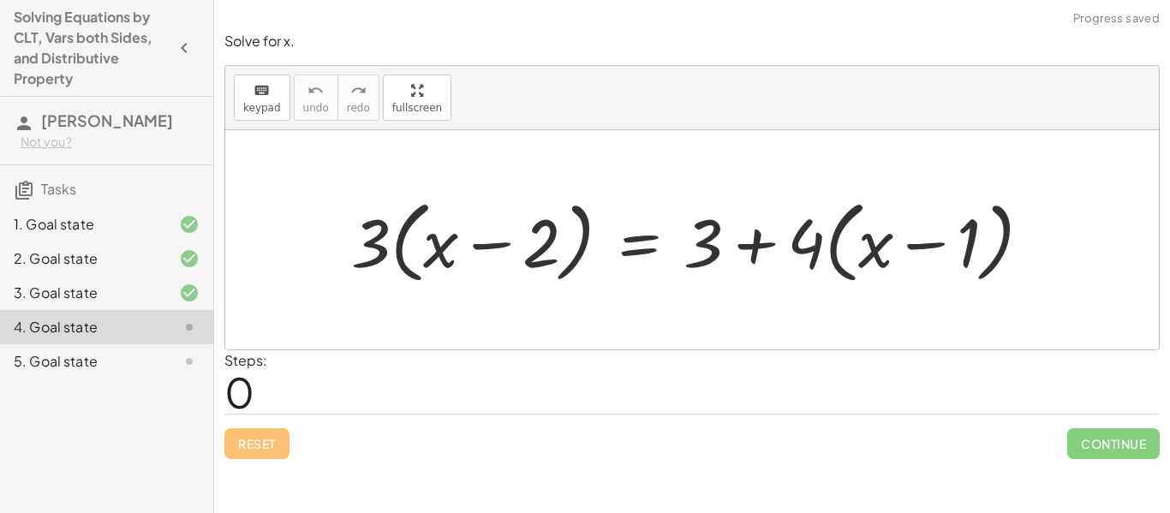
click at [441, 246] on div at bounding box center [697, 240] width 711 height 98
drag, startPoint x: 369, startPoint y: 240, endPoint x: 470, endPoint y: 254, distance: 102.1
click at [470, 254] on div at bounding box center [697, 240] width 711 height 98
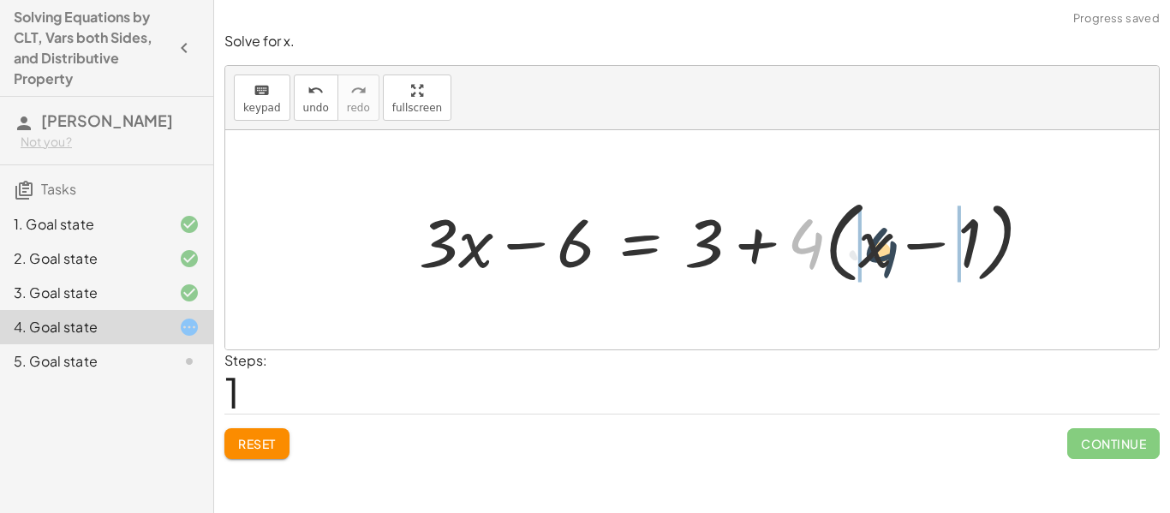
drag, startPoint x: 816, startPoint y: 239, endPoint x: 901, endPoint y: 247, distance: 85.2
click at [901, 247] on div at bounding box center [732, 240] width 644 height 98
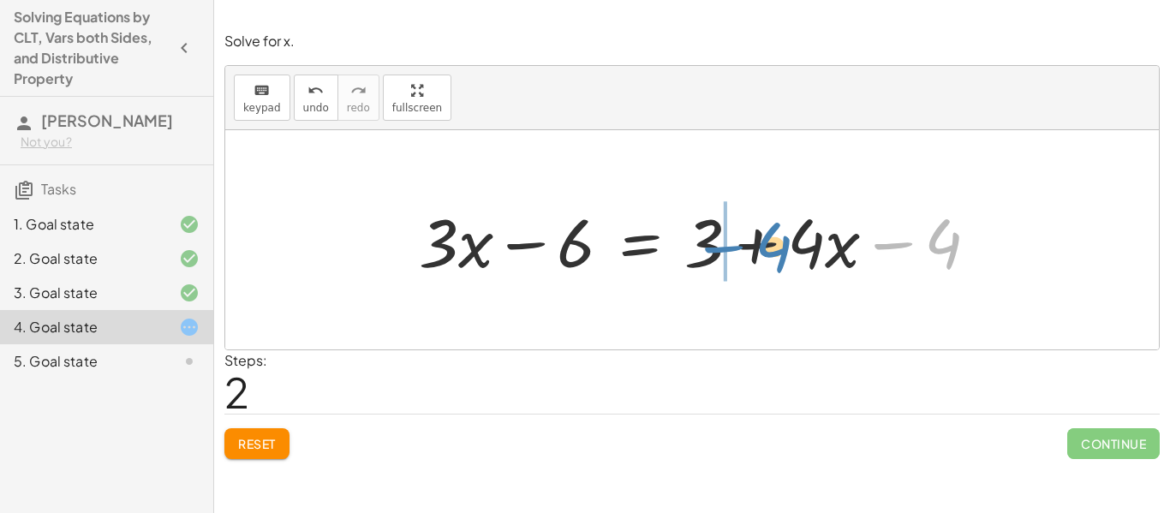
drag, startPoint x: 930, startPoint y: 241, endPoint x: 760, endPoint y: 244, distance: 169.6
click at [760, 244] on div at bounding box center [705, 240] width 590 height 88
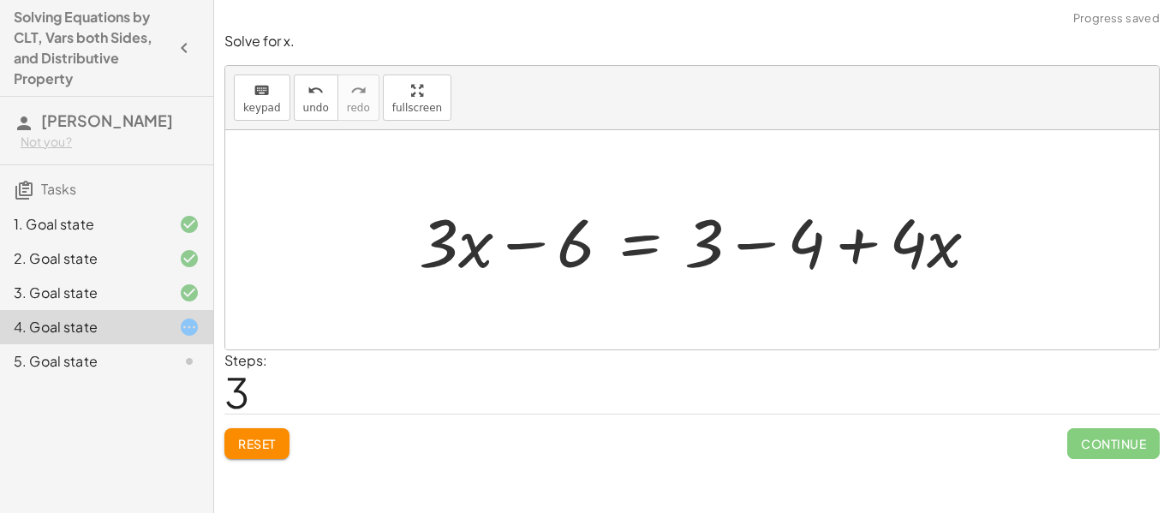
click at [759, 244] on div at bounding box center [705, 240] width 590 height 88
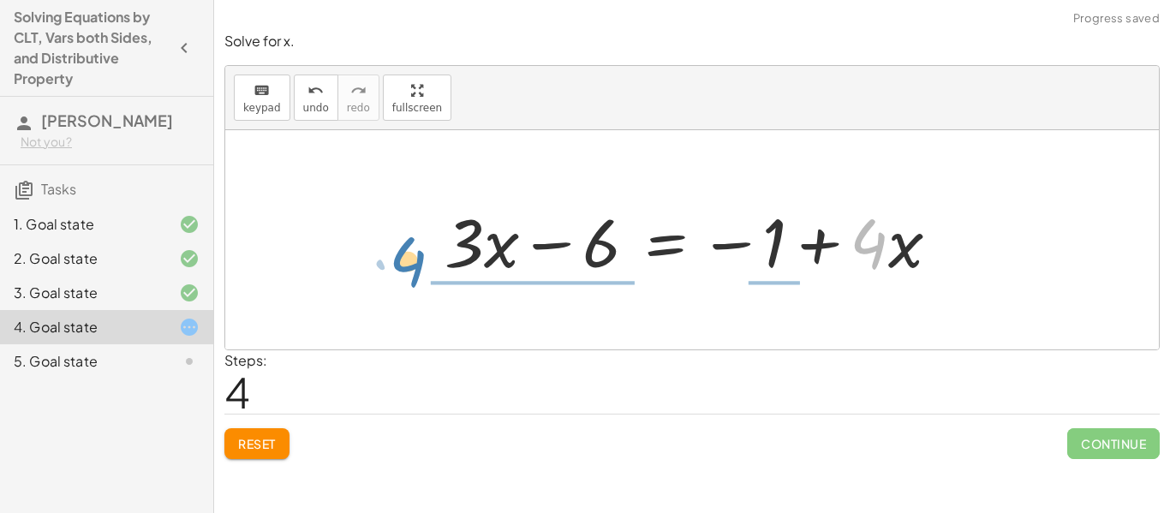
drag, startPoint x: 872, startPoint y: 249, endPoint x: 411, endPoint y: 267, distance: 461.0
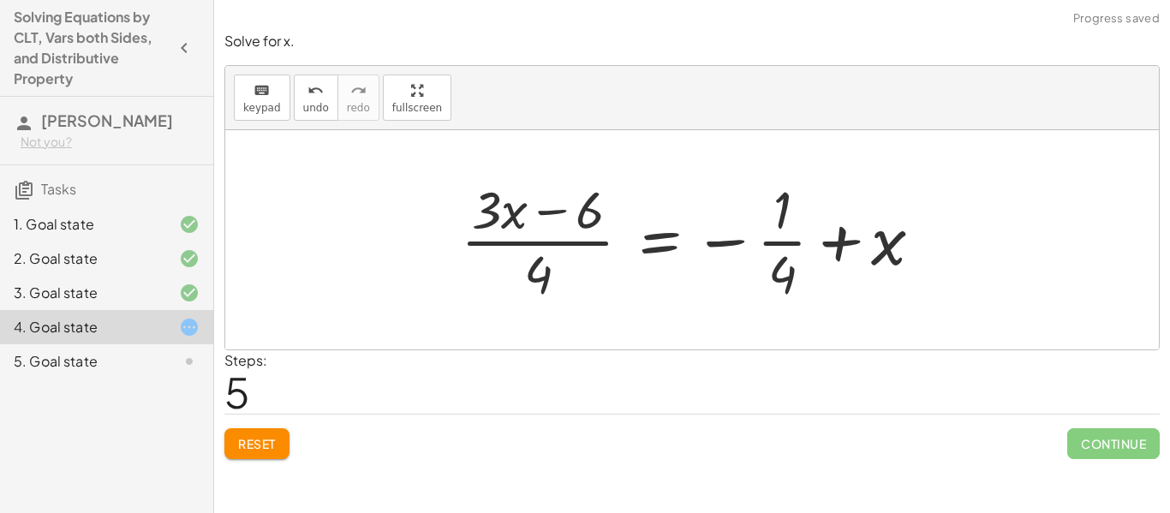
click at [243, 442] on span "Reset" at bounding box center [257, 443] width 38 height 15
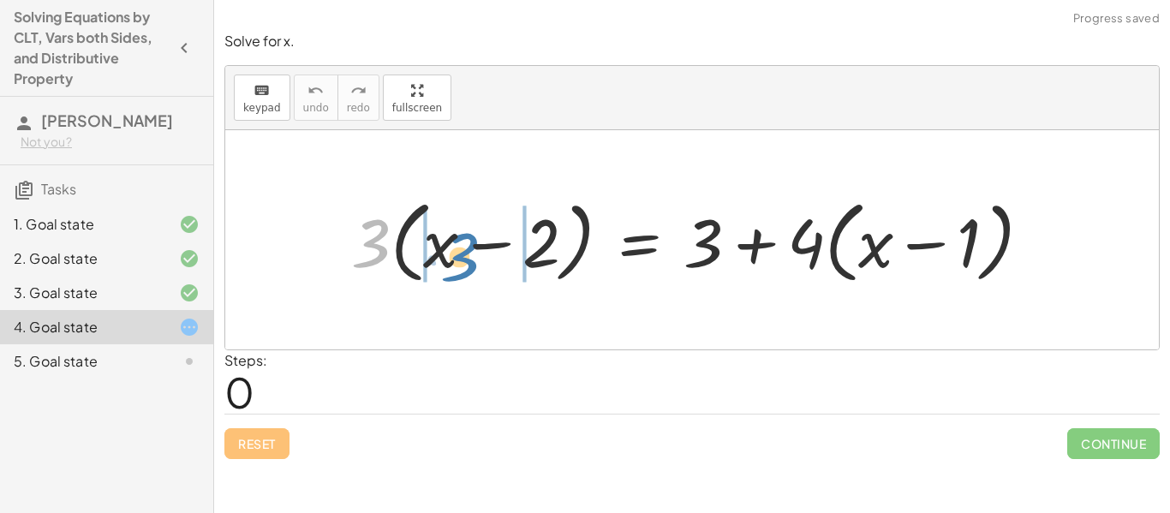
drag, startPoint x: 385, startPoint y: 237, endPoint x: 485, endPoint y: 246, distance: 99.7
click at [485, 246] on div at bounding box center [697, 240] width 711 height 98
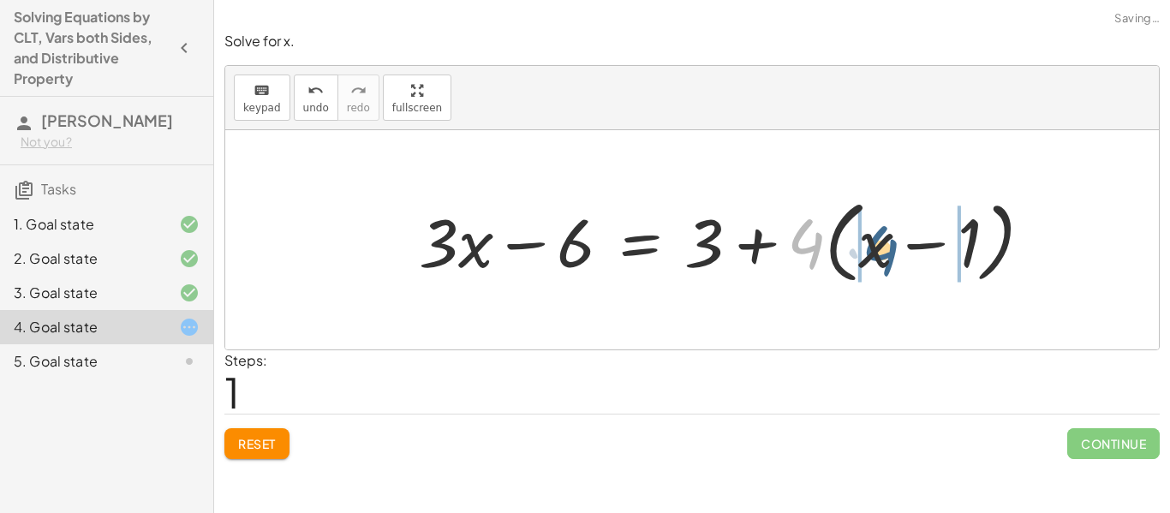
drag, startPoint x: 821, startPoint y: 247, endPoint x: 897, endPoint y: 253, distance: 76.4
click at [897, 253] on div at bounding box center [732, 240] width 644 height 98
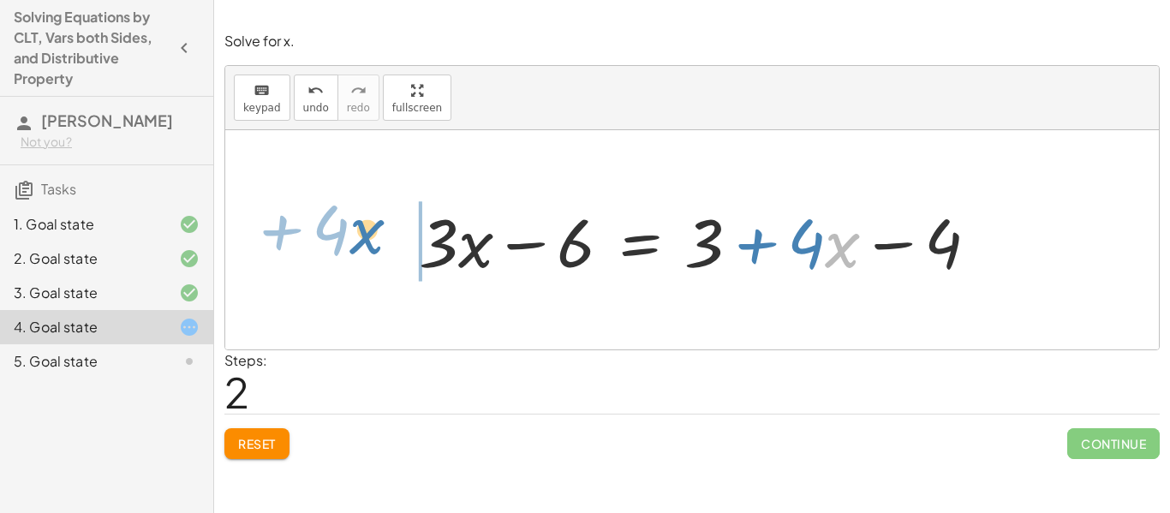
drag, startPoint x: 834, startPoint y: 246, endPoint x: 362, endPoint y: 234, distance: 471.9
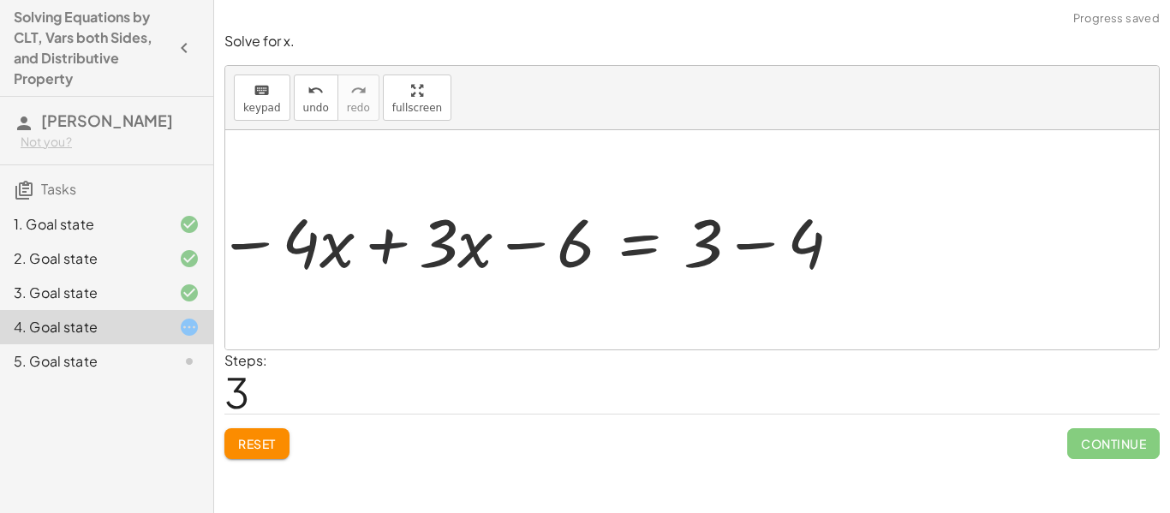
click at [418, 238] on div at bounding box center [530, 240] width 642 height 88
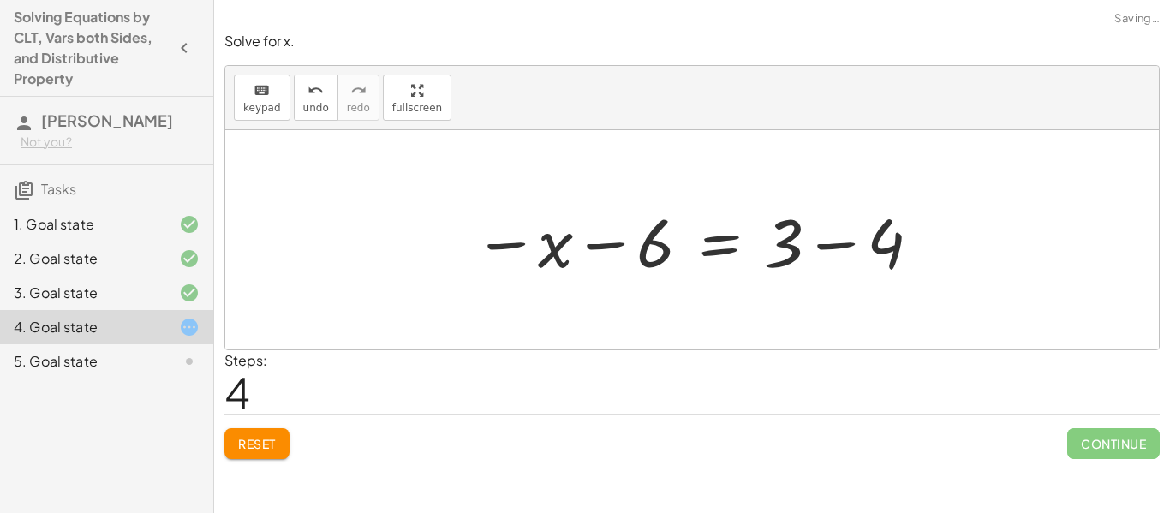
click at [853, 243] on div at bounding box center [698, 240] width 467 height 88
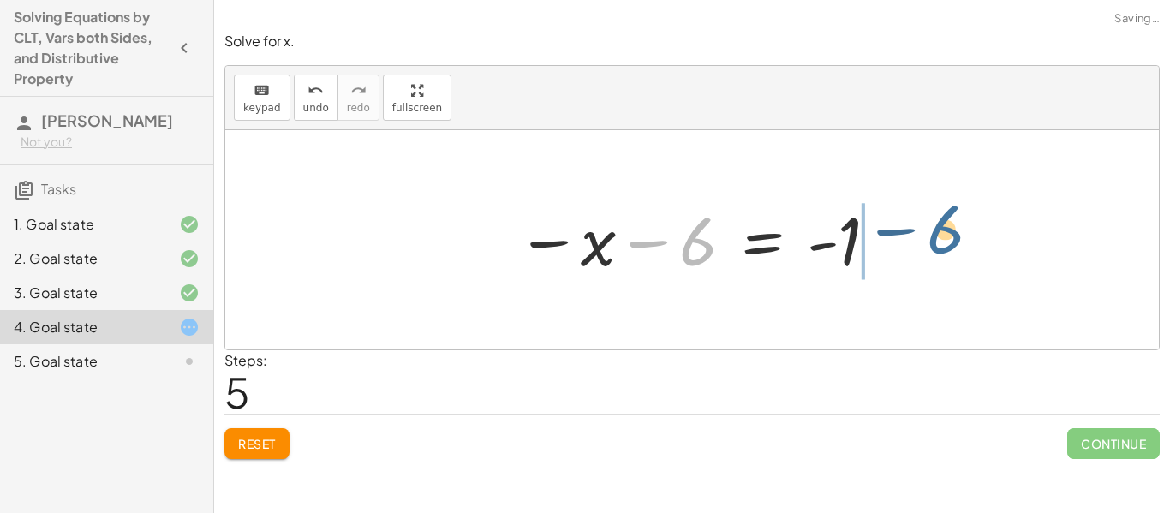
drag, startPoint x: 690, startPoint y: 246, endPoint x: 937, endPoint y: 236, distance: 246.8
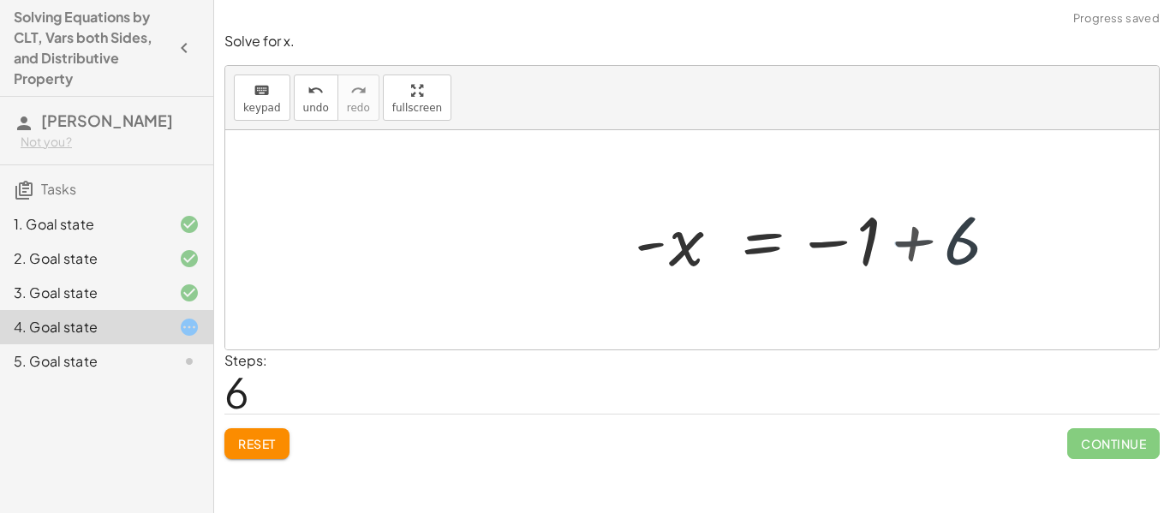
click at [937, 240] on div at bounding box center [832, 240] width 381 height 85
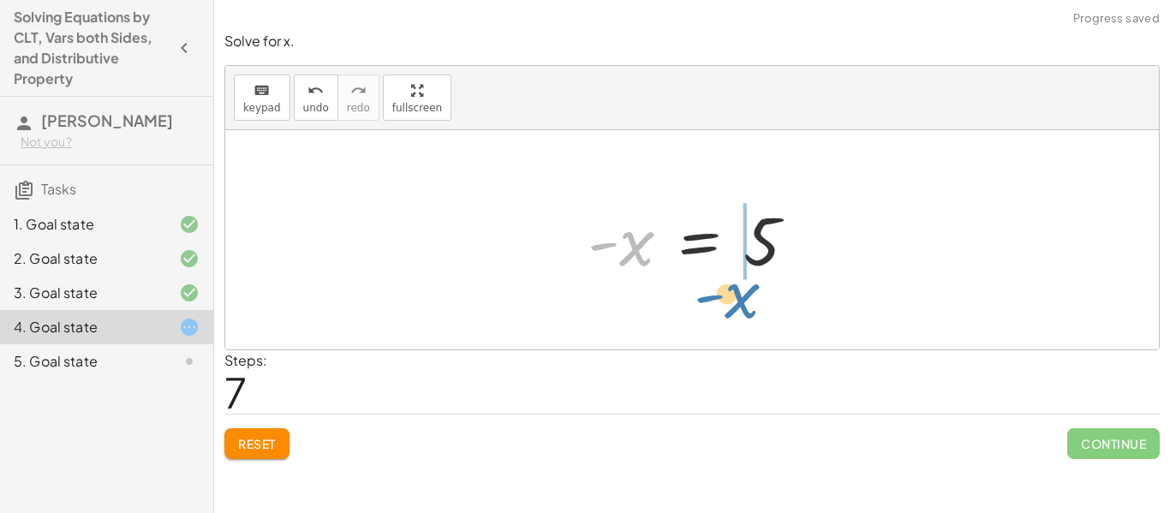
drag, startPoint x: 636, startPoint y: 250, endPoint x: 746, endPoint y: 301, distance: 121.0
click at [746, 301] on div "· 3 · ( + x − 2 ) = + 3 + · 4 · ( + x − 1 ) + · 3 · x − · 3 · 2 = + 3 + · 4 · (…" at bounding box center [691, 239] width 933 height 219
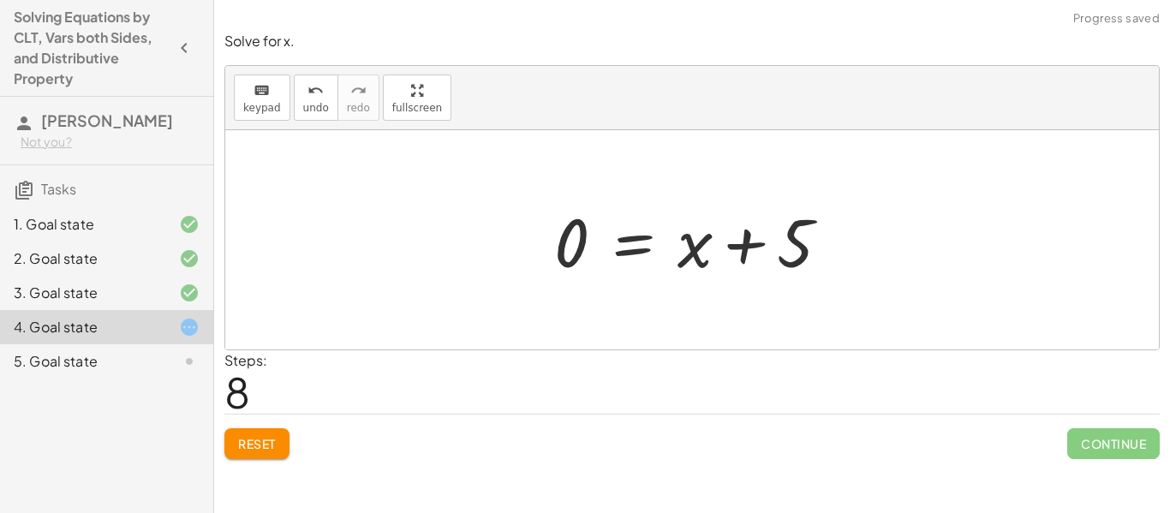
click at [761, 239] on div at bounding box center [698, 240] width 307 height 88
click at [319, 88] on icon "undo" at bounding box center [315, 90] width 16 height 21
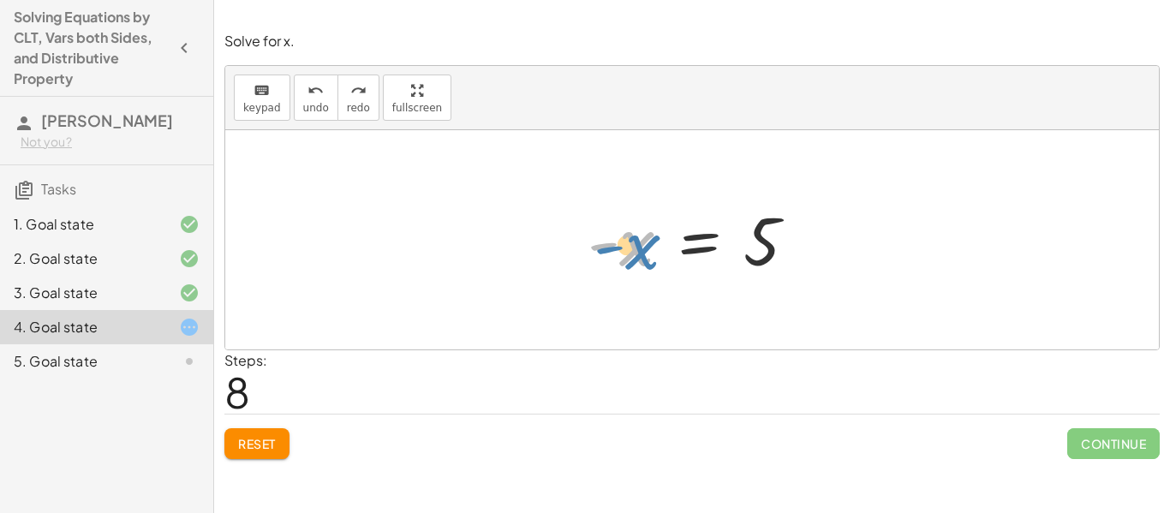
click at [626, 243] on div at bounding box center [699, 240] width 240 height 85
drag, startPoint x: 767, startPoint y: 243, endPoint x: 636, endPoint y: 320, distance: 152.0
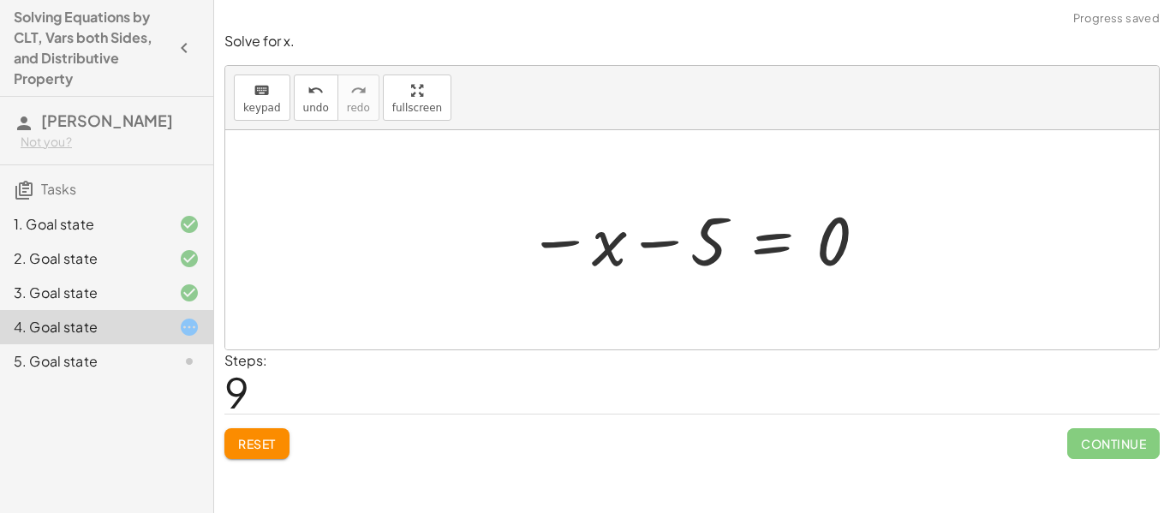
click at [650, 253] on div at bounding box center [698, 240] width 359 height 85
drag, startPoint x: 712, startPoint y: 245, endPoint x: 905, endPoint y: 247, distance: 192.7
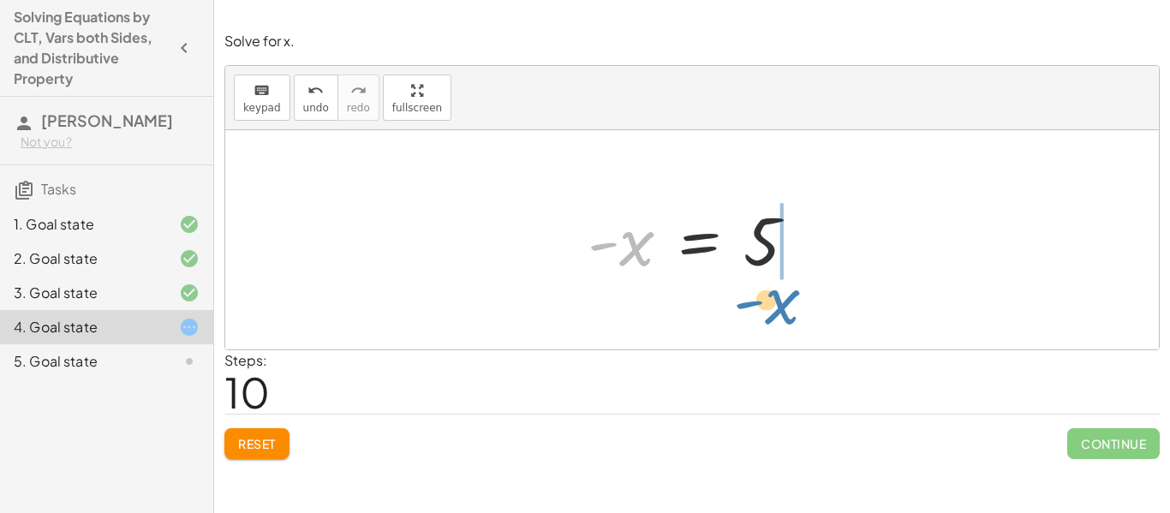
drag, startPoint x: 637, startPoint y: 253, endPoint x: 783, endPoint y: 312, distance: 156.8
click at [783, 312] on div "· 3 · ( + x − 2 ) = + 3 + · 4 · ( + x − 1 ) + · 3 · x − · 3 · 2 = + 3 + · 4 · (…" at bounding box center [691, 239] width 933 height 219
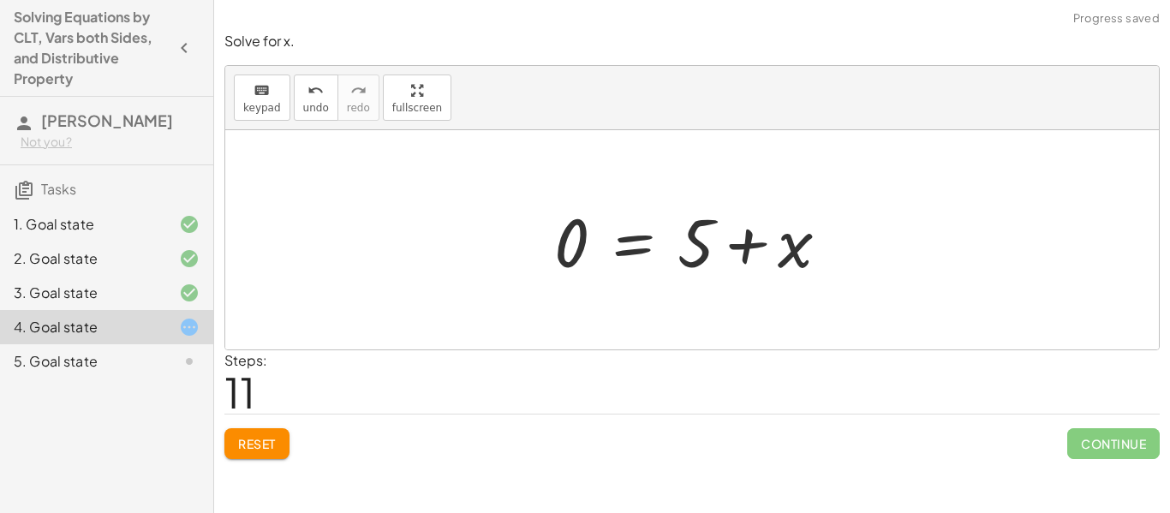
click at [759, 253] on div at bounding box center [698, 240] width 307 height 88
click at [276, 432] on button "Reset" at bounding box center [256, 443] width 65 height 31
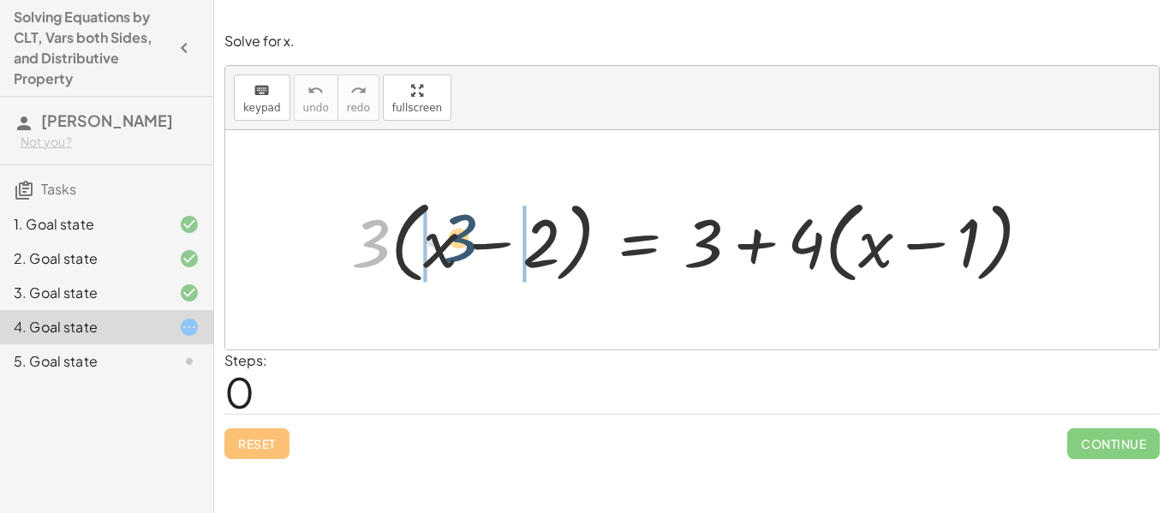
drag, startPoint x: 382, startPoint y: 259, endPoint x: 470, endPoint y: 253, distance: 88.3
click at [470, 253] on div at bounding box center [697, 240] width 711 height 98
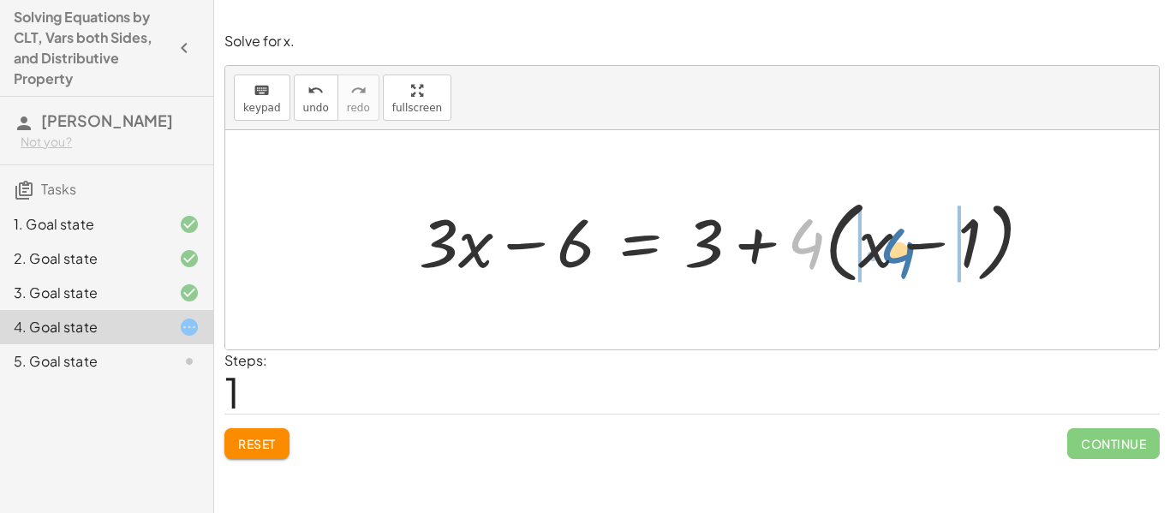
drag, startPoint x: 813, startPoint y: 257, endPoint x: 909, endPoint y: 266, distance: 97.2
click at [909, 266] on div at bounding box center [732, 240] width 644 height 98
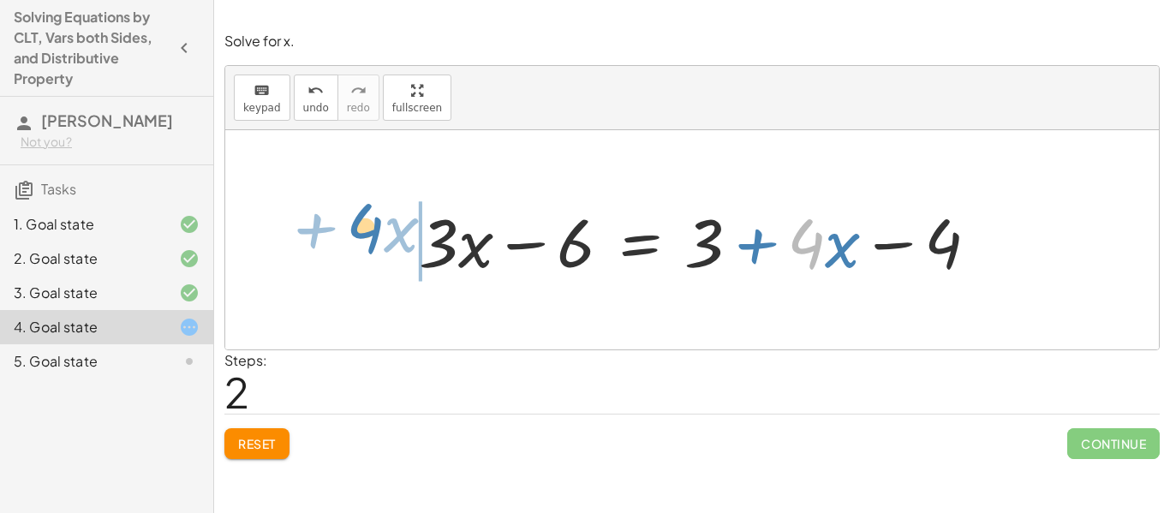
drag, startPoint x: 824, startPoint y: 237, endPoint x: 378, endPoint y: 227, distance: 445.4
click at [378, 227] on div "· 3 · ( + x − 2 ) = + 3 + · 4 · ( + x − 1 ) + · 3 · x − · 3 · 2 = + 3 + · 4 · (…" at bounding box center [691, 239] width 933 height 219
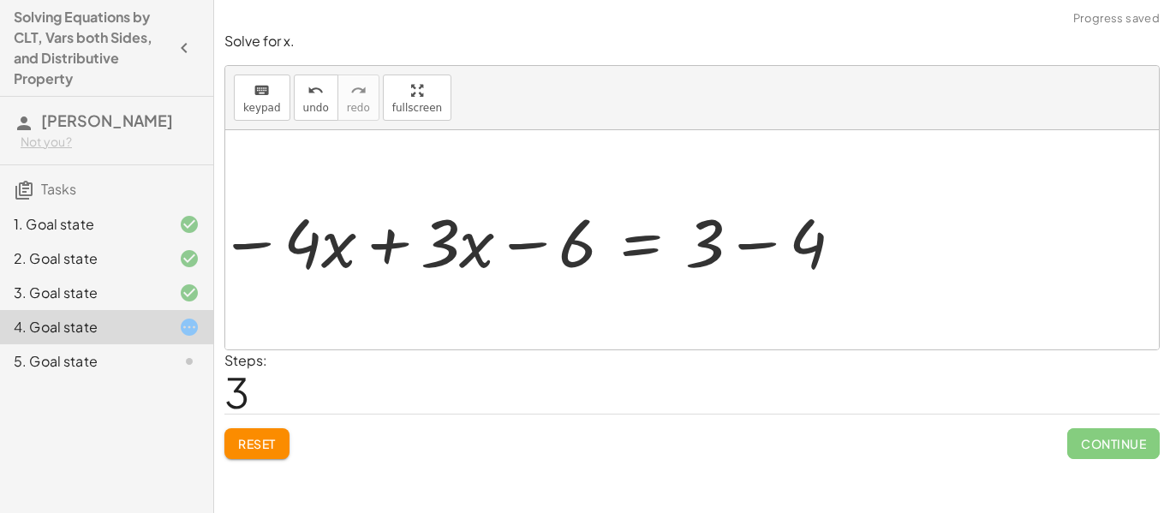
click at [459, 230] on div at bounding box center [532, 240] width 642 height 88
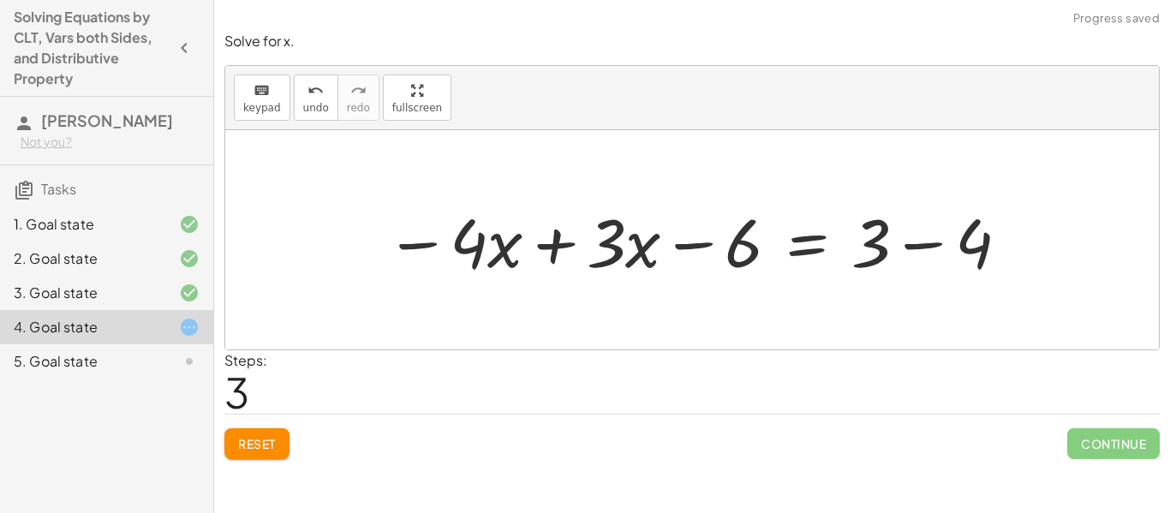
click at [548, 244] on div at bounding box center [698, 240] width 642 height 88
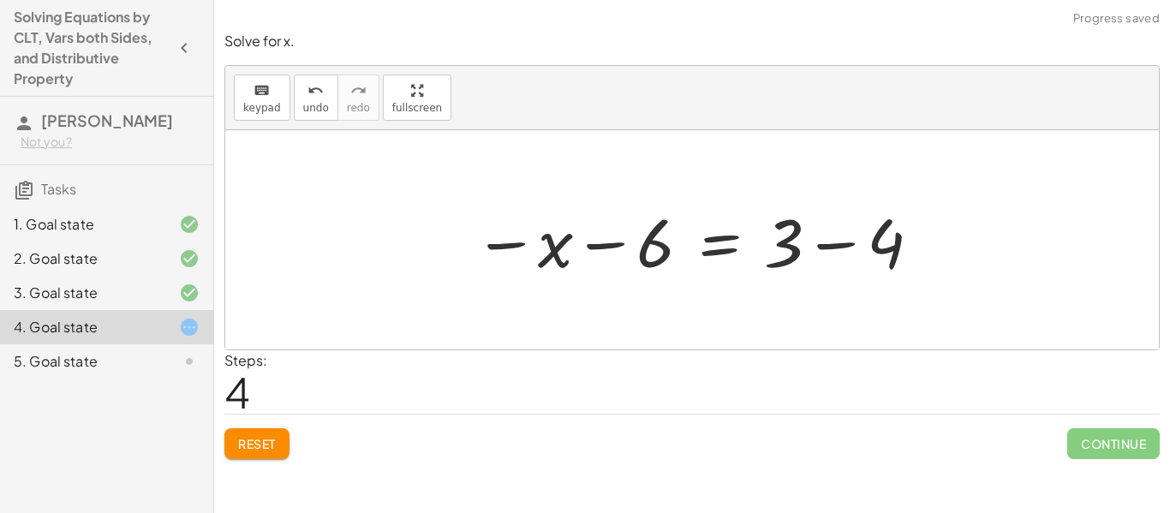
click at [807, 241] on div at bounding box center [698, 240] width 467 height 88
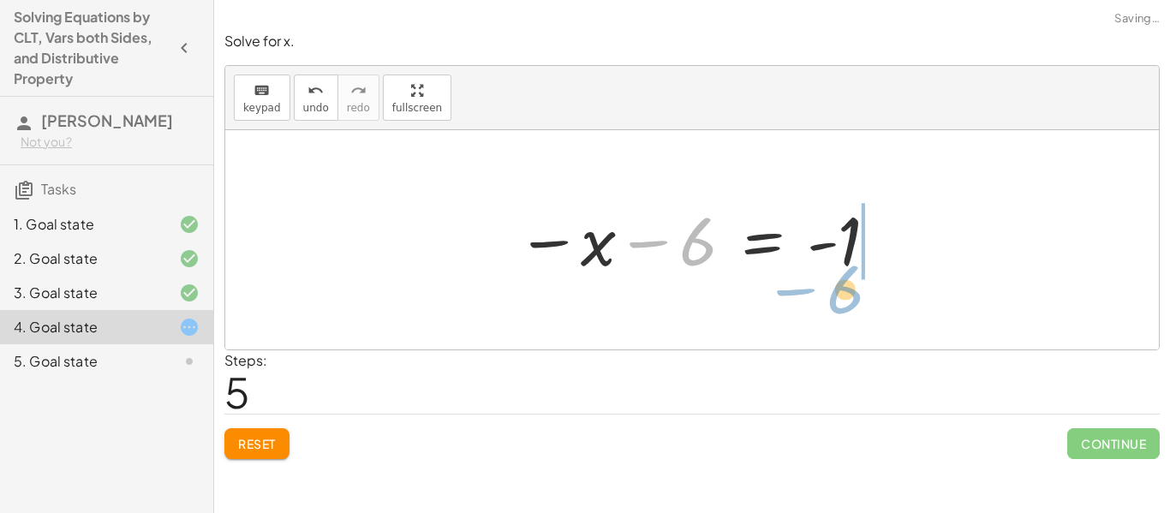
drag, startPoint x: 698, startPoint y: 243, endPoint x: 847, endPoint y: 291, distance: 156.5
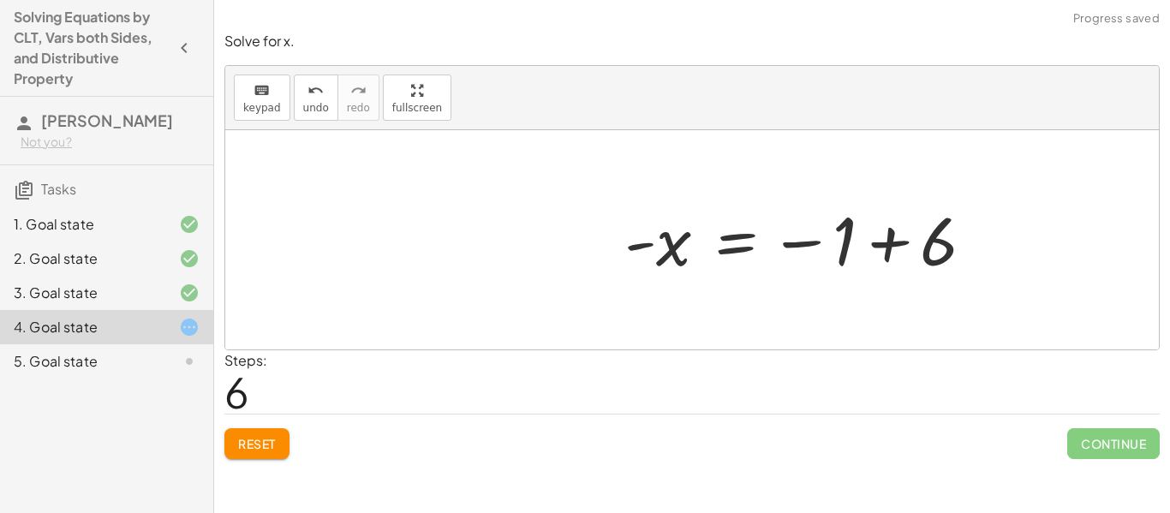
click at [872, 258] on div at bounding box center [806, 240] width 381 height 85
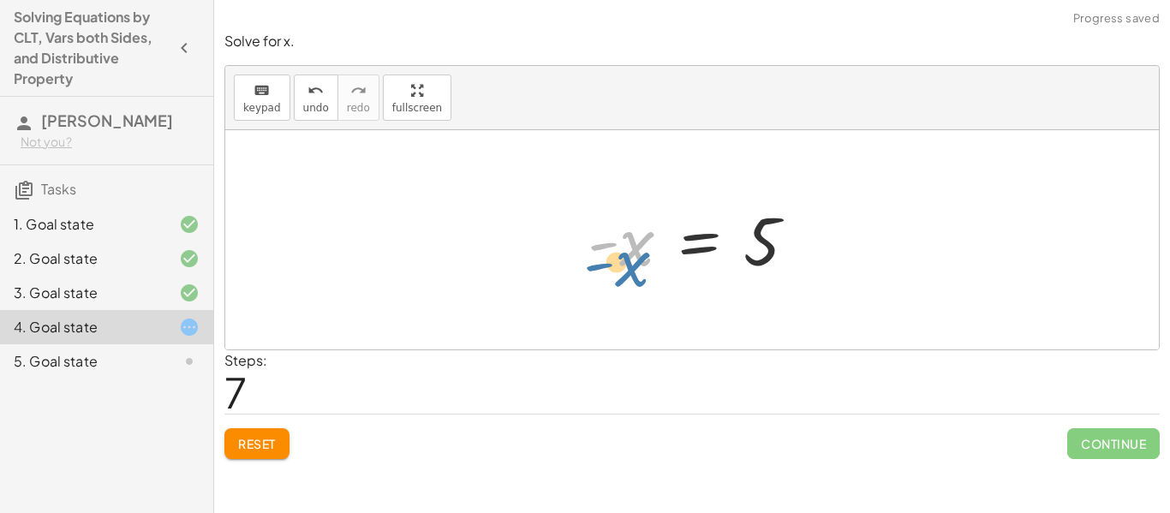
drag, startPoint x: 630, startPoint y: 250, endPoint x: 626, endPoint y: 269, distance: 19.3
click at [626, 269] on div at bounding box center [699, 240] width 240 height 85
drag, startPoint x: 606, startPoint y: 247, endPoint x: 747, endPoint y: 253, distance: 141.4
click at [747, 253] on div at bounding box center [699, 240] width 240 height 85
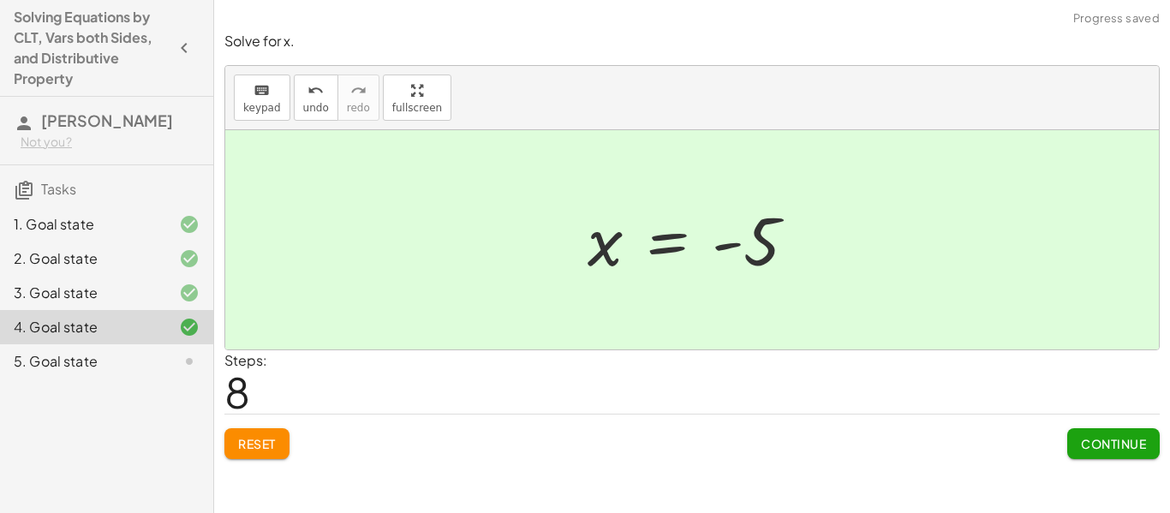
click at [1067, 437] on button "Continue" at bounding box center [1113, 443] width 92 height 31
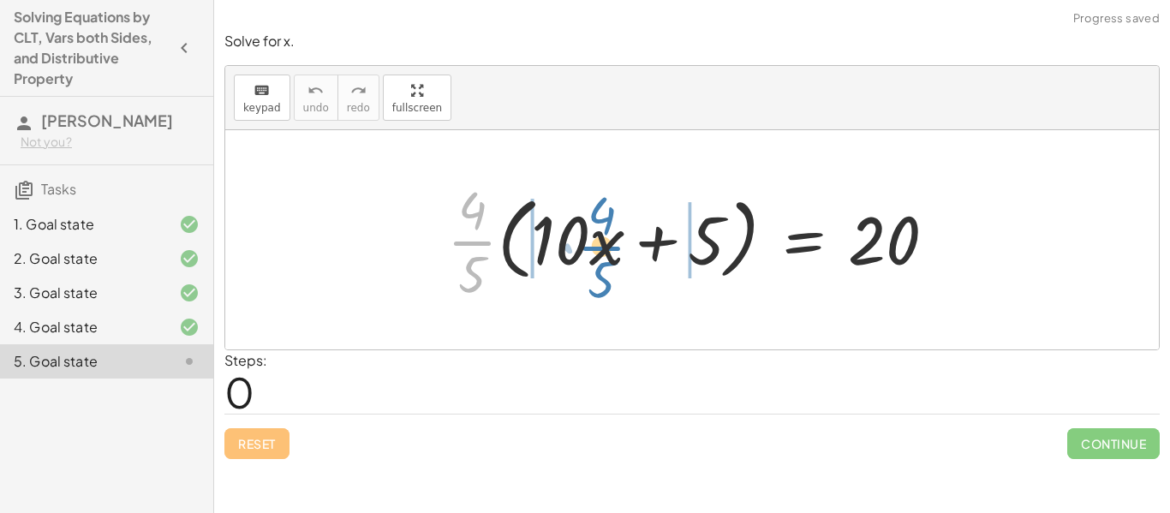
drag, startPoint x: 466, startPoint y: 245, endPoint x: 596, endPoint y: 250, distance: 130.2
click at [596, 250] on div at bounding box center [698, 240] width 520 height 132
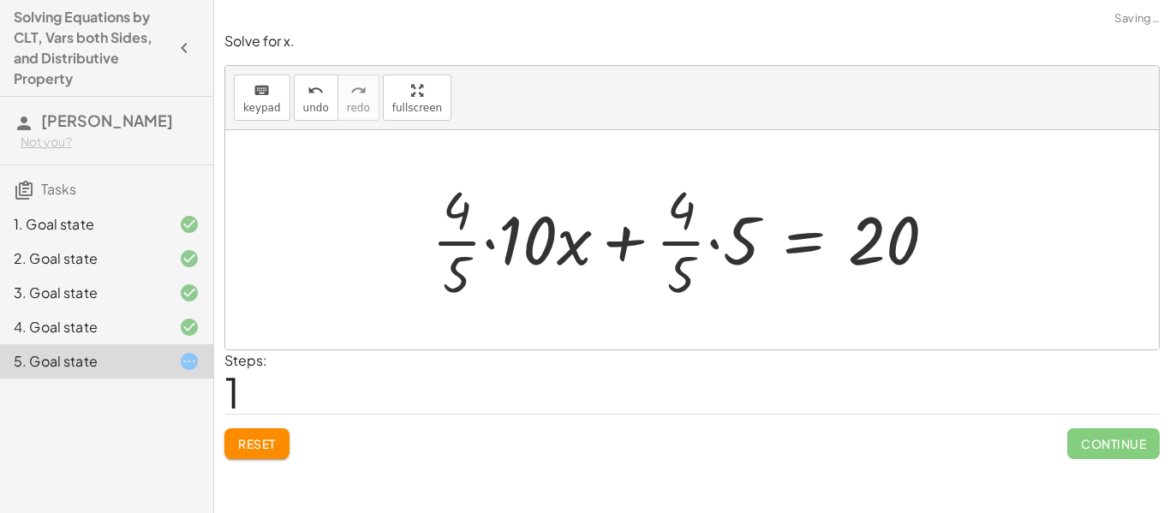
click at [596, 250] on div at bounding box center [690, 240] width 535 height 132
click at [552, 244] on div at bounding box center [690, 240] width 535 height 132
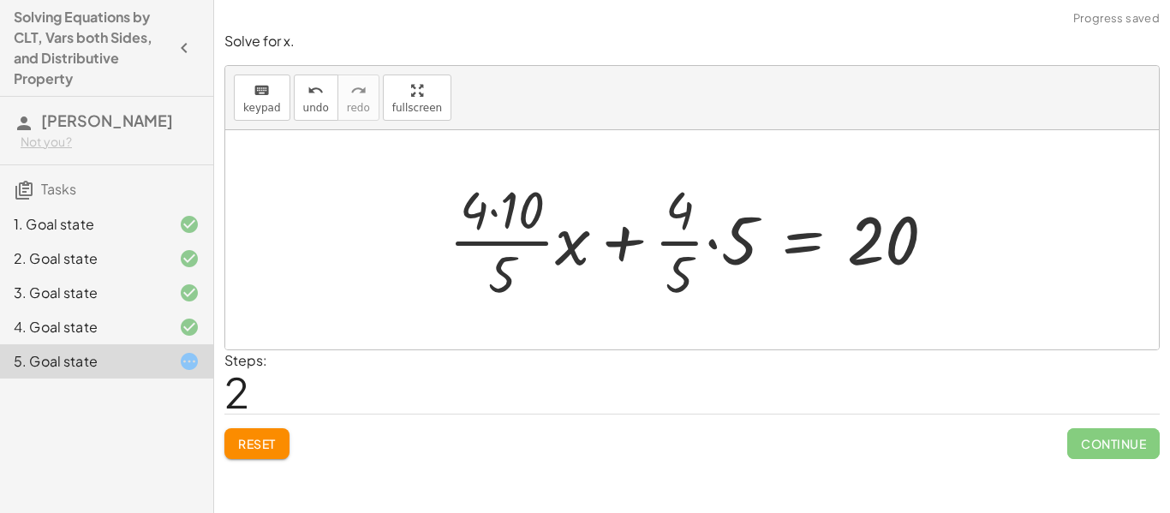
click at [533, 254] on div at bounding box center [698, 240] width 517 height 132
click at [520, 215] on div at bounding box center [698, 240] width 517 height 132
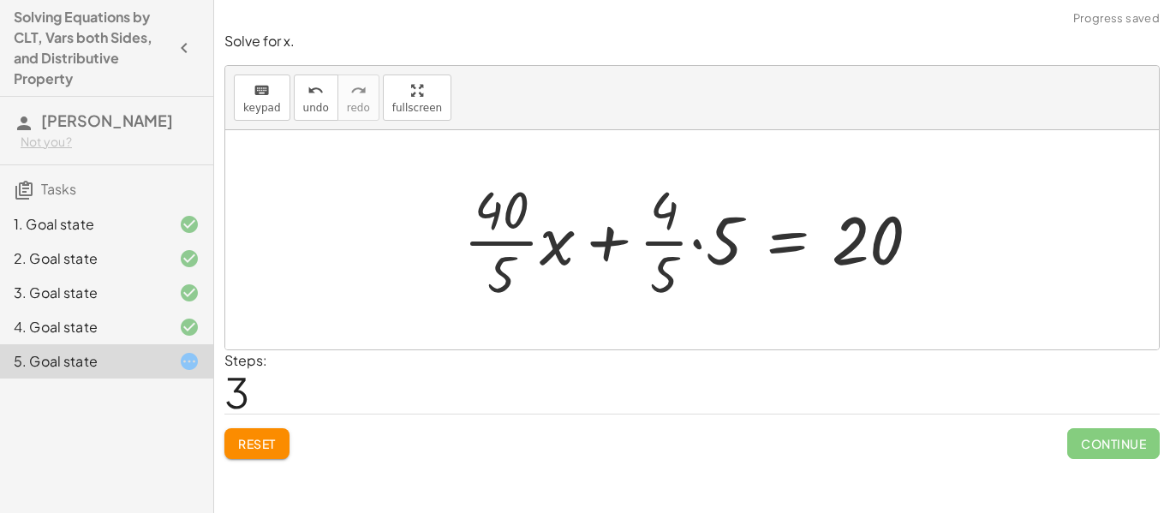
click at [520, 216] on div at bounding box center [698, 240] width 487 height 132
click at [506, 239] on div at bounding box center [698, 240] width 487 height 132
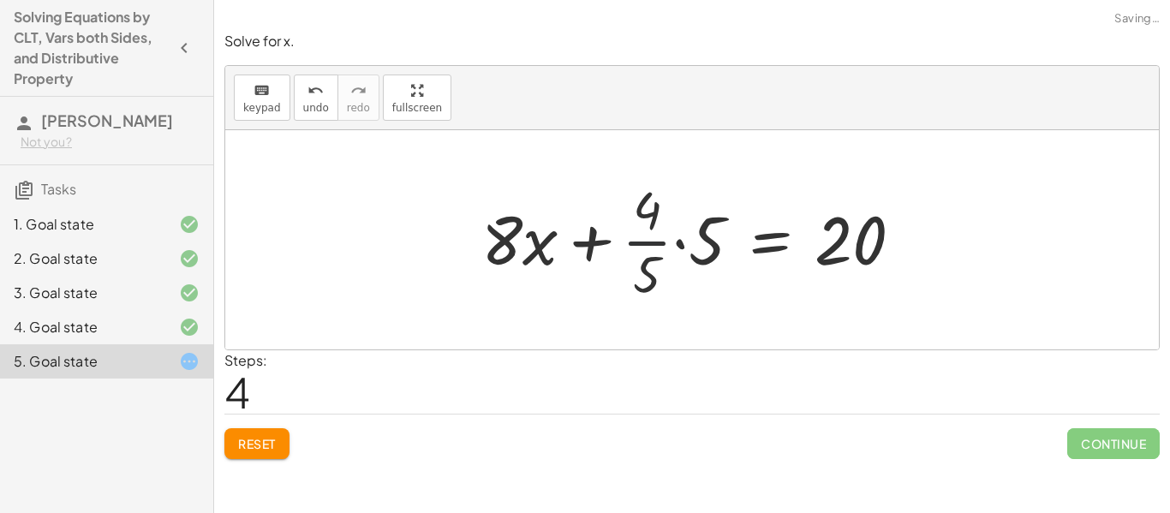
click at [644, 226] on div at bounding box center [699, 240] width 452 height 132
click at [676, 247] on div at bounding box center [699, 240] width 452 height 132
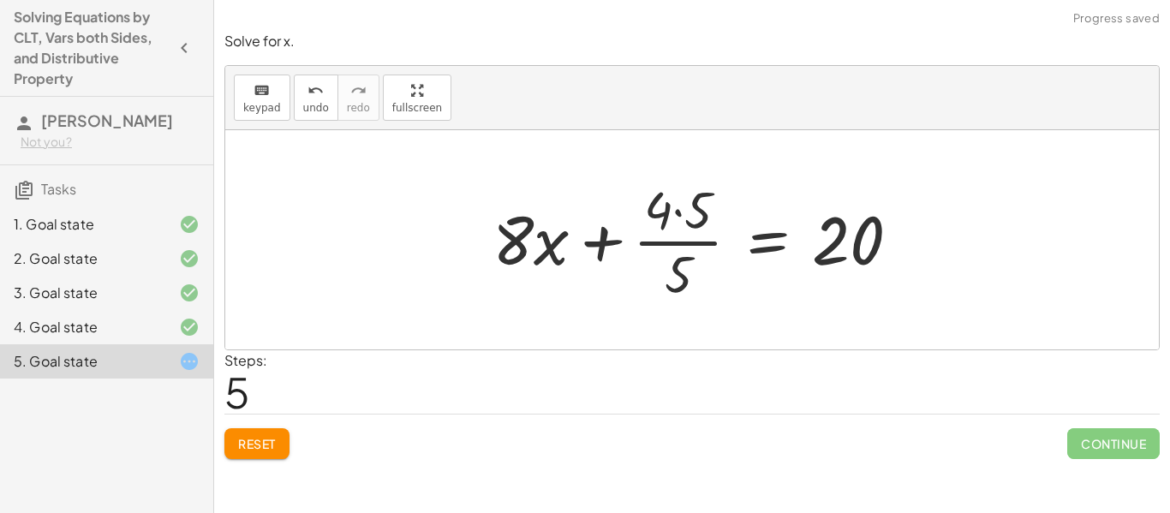
click at [675, 242] on div at bounding box center [703, 240] width 438 height 132
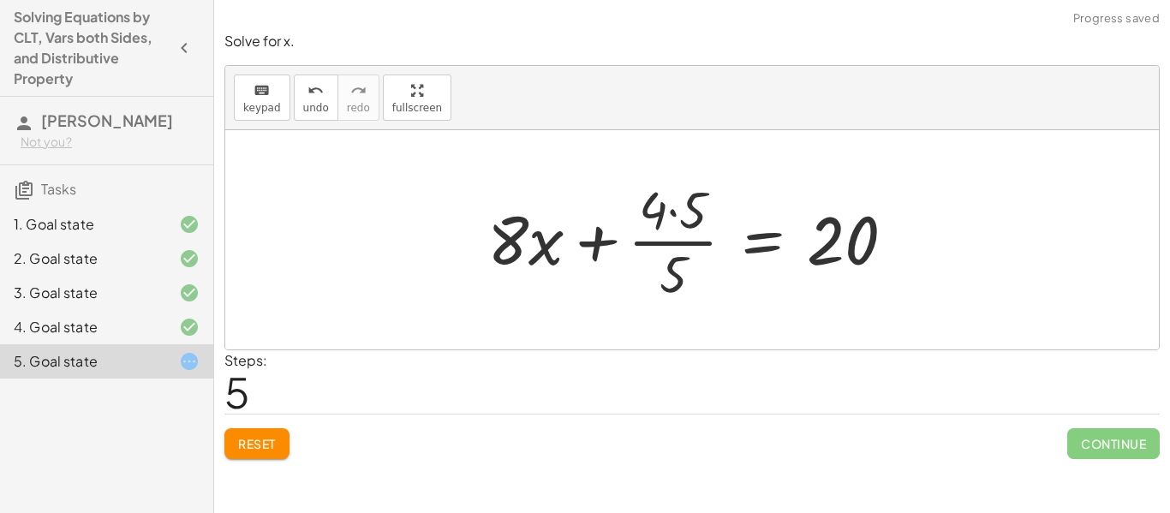
click at [667, 219] on div at bounding box center [698, 240] width 438 height 132
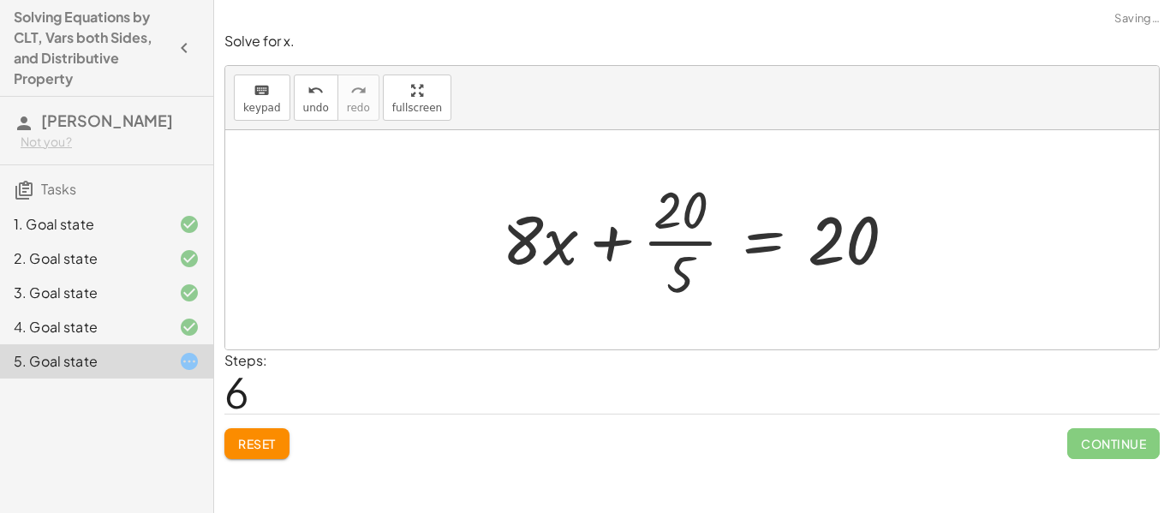
click at [669, 221] on div at bounding box center [705, 240] width 425 height 132
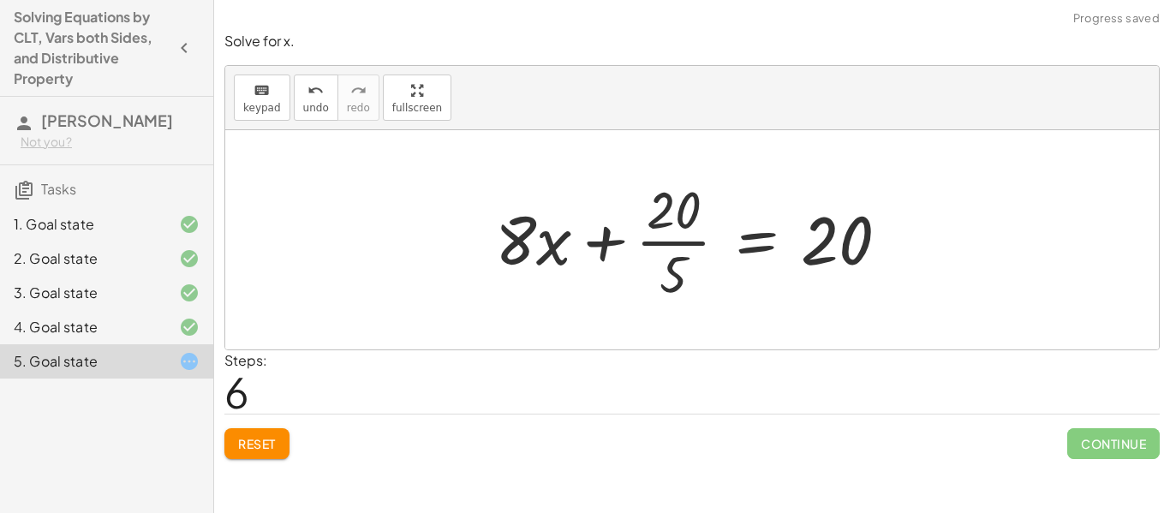
click at [670, 247] on div at bounding box center [698, 240] width 425 height 132
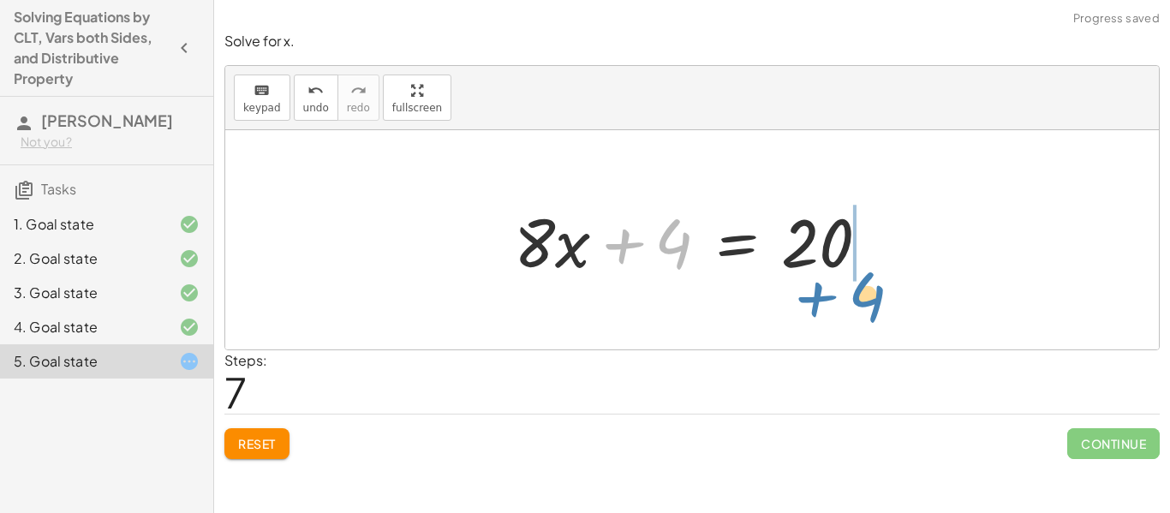
drag, startPoint x: 664, startPoint y: 235, endPoint x: 856, endPoint y: 286, distance: 199.2
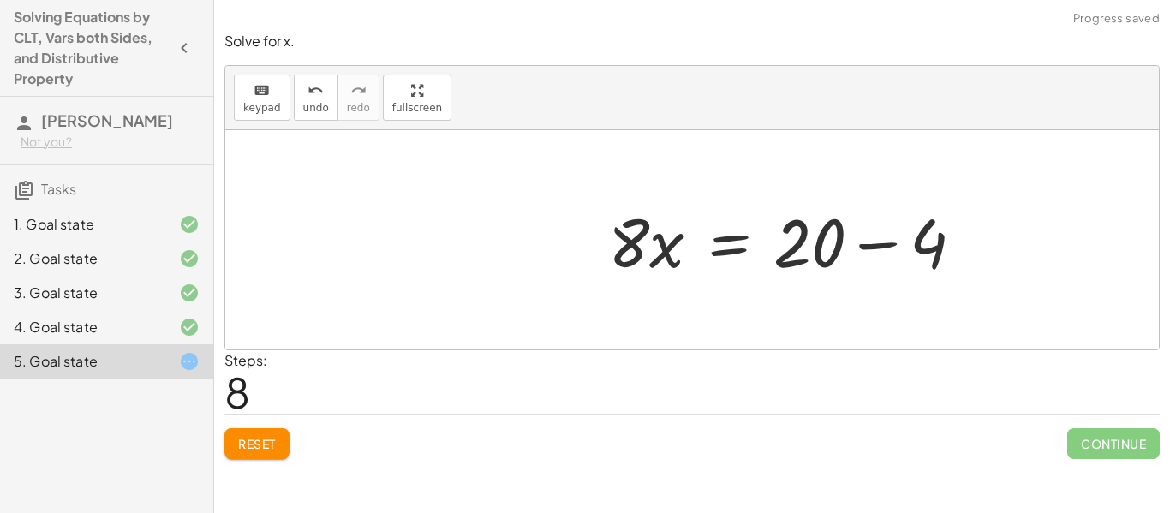
click at [856, 259] on div at bounding box center [792, 240] width 386 height 88
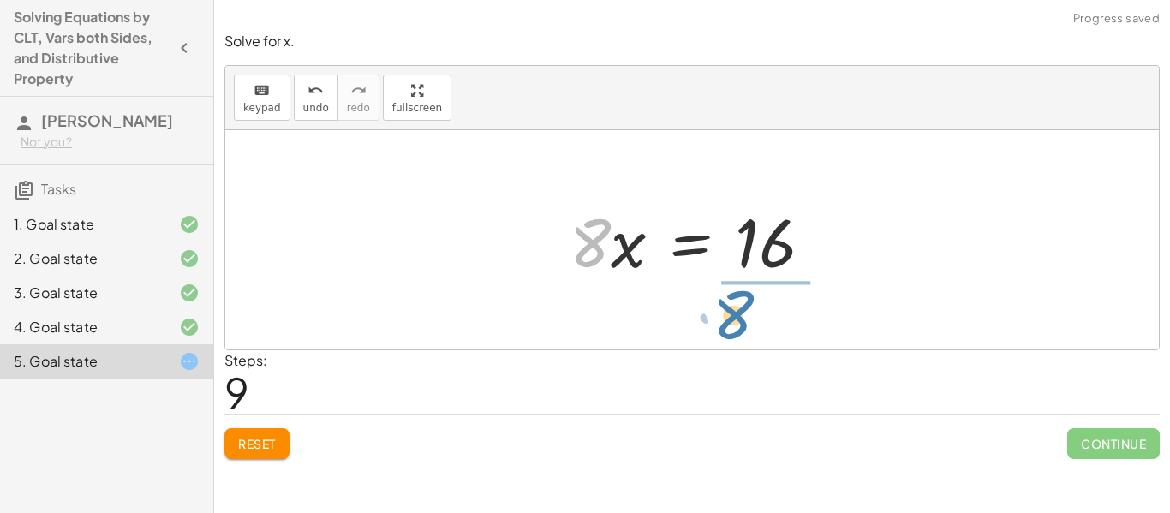
drag, startPoint x: 581, startPoint y: 242, endPoint x: 727, endPoint y: 313, distance: 161.6
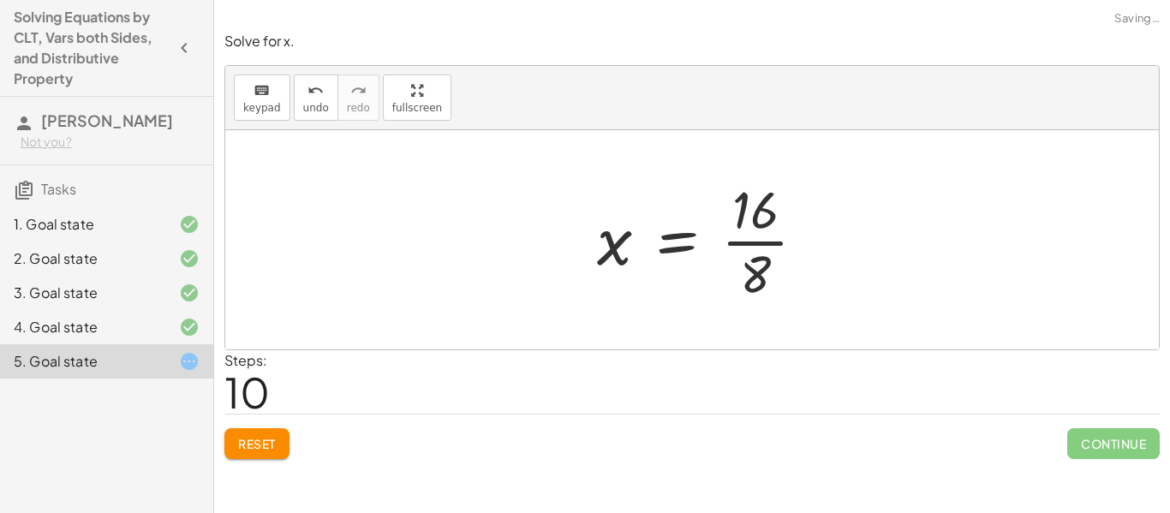
click at [753, 246] on div at bounding box center [708, 240] width 240 height 132
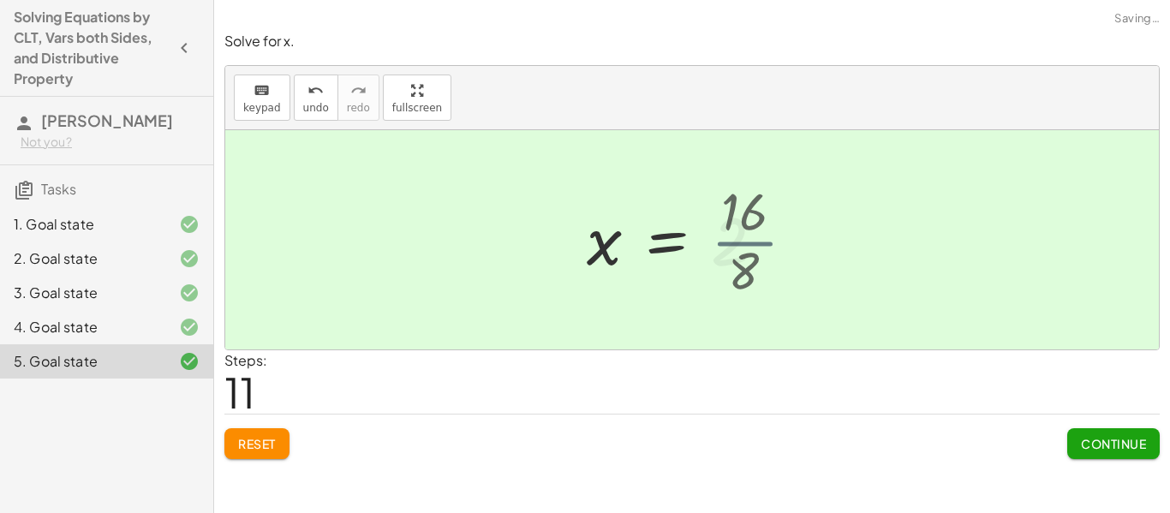
click at [753, 246] on div at bounding box center [682, 240] width 209 height 85
click at [1103, 442] on span "Continue" at bounding box center [1113, 443] width 65 height 15
